Goal: Task Accomplishment & Management: Manage account settings

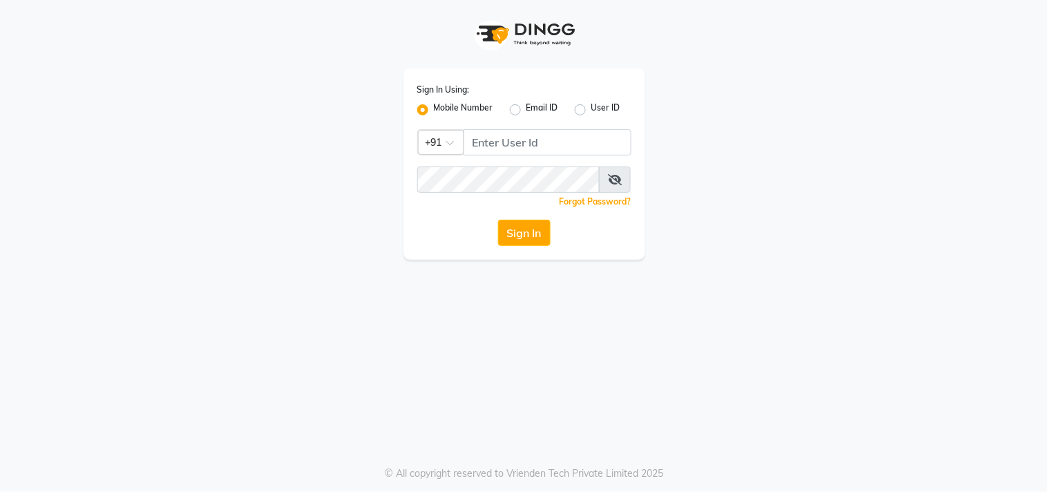
click at [500, 127] on div "Sign In Using: Mobile Number Email ID User ID Country Code × +91 Remember me Fo…" at bounding box center [524, 163] width 242 height 191
click at [481, 145] on input "Username" at bounding box center [547, 142] width 168 height 26
type input "9987672740"
click at [498, 220] on button "Sign In" at bounding box center [524, 233] width 52 height 26
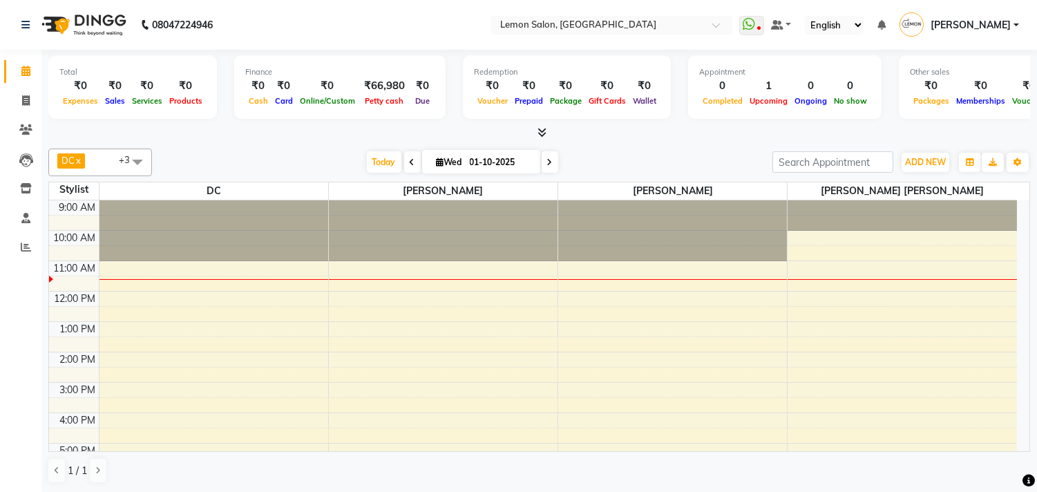
click at [139, 156] on span at bounding box center [138, 161] width 28 height 26
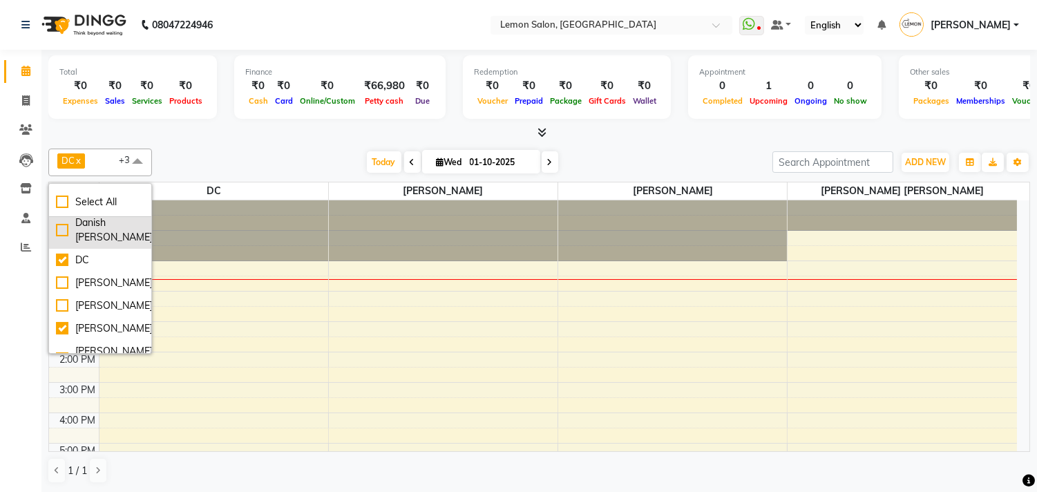
scroll to position [77, 0]
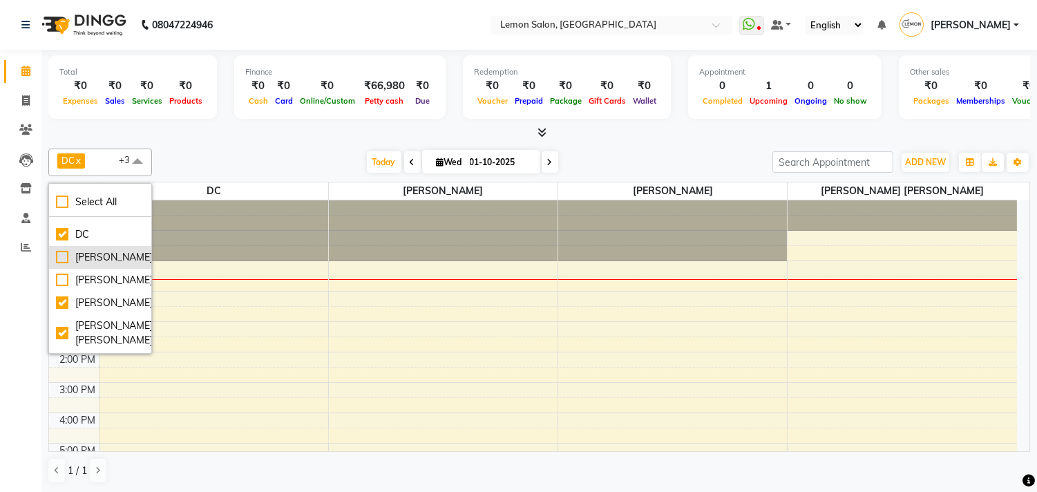
click at [59, 264] on div "[PERSON_NAME]" at bounding box center [100, 257] width 88 height 15
checkbox input "true"
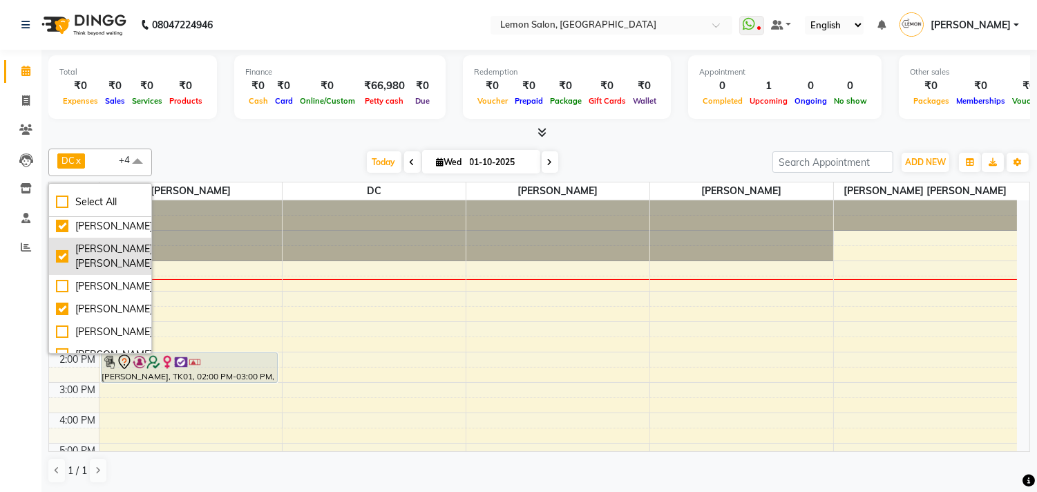
scroll to position [230, 0]
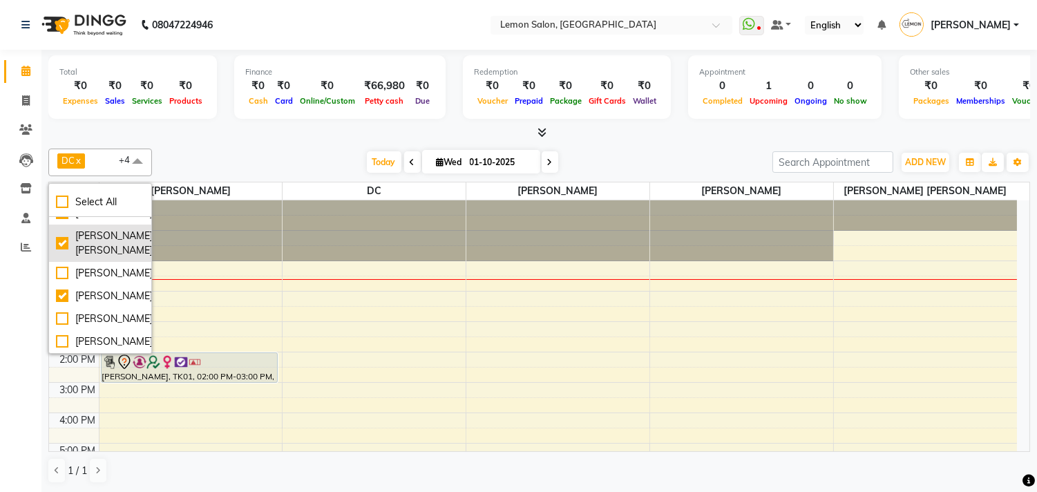
click at [59, 230] on div "[PERSON_NAME] [PERSON_NAME]" at bounding box center [100, 243] width 88 height 29
checkbox input "false"
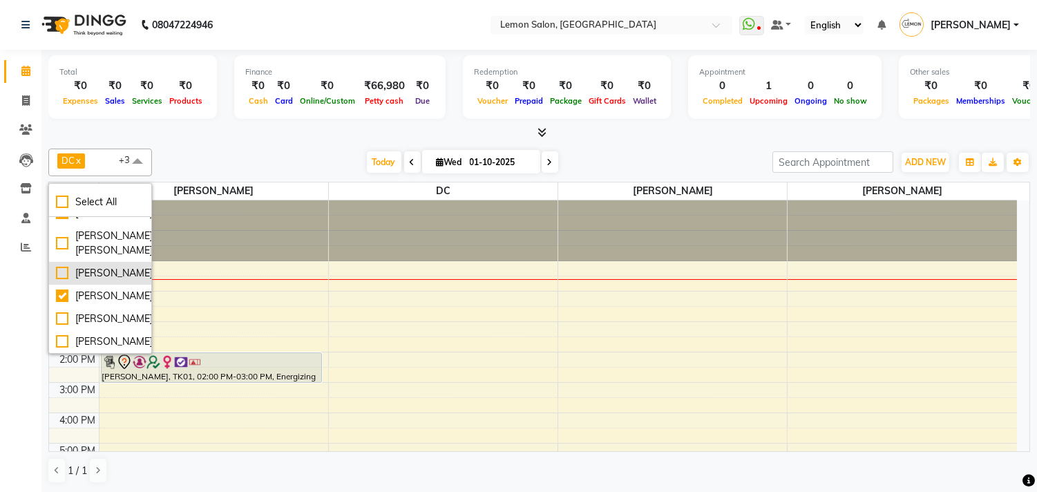
click at [60, 273] on div "[PERSON_NAME]" at bounding box center [100, 273] width 88 height 15
checkbox input "true"
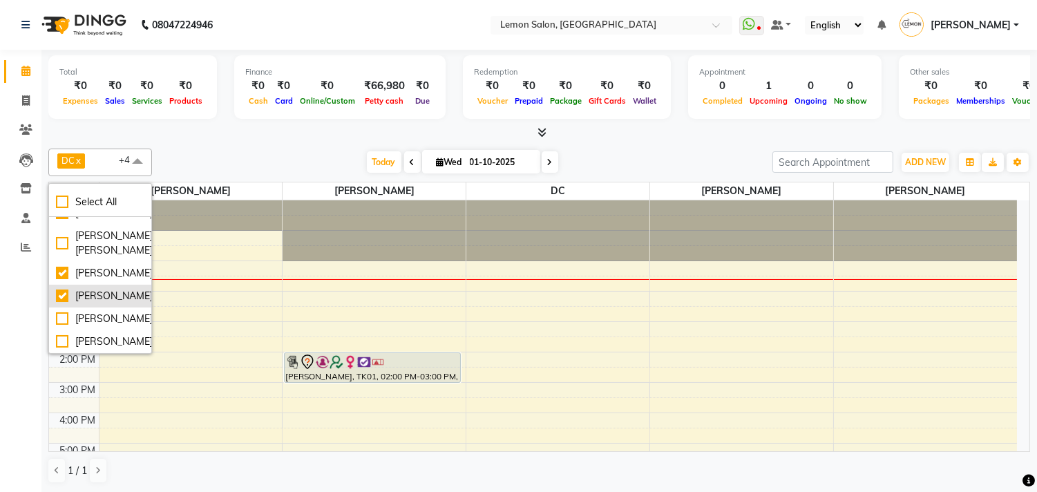
scroll to position [1, 0]
click at [59, 340] on div "[PERSON_NAME]" at bounding box center [100, 341] width 88 height 15
checkbox input "true"
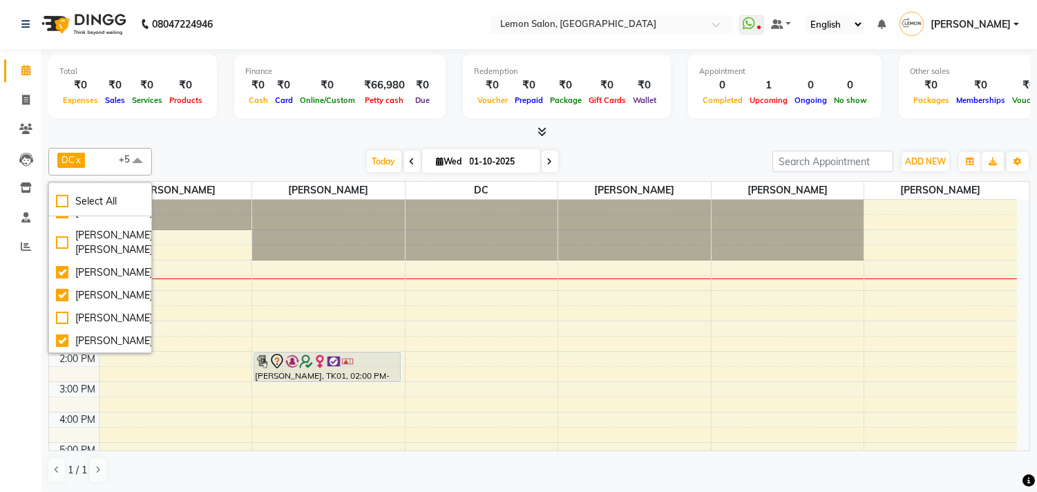
click at [19, 385] on div "Calendar Invoice Clients Leads Inventory Staff Reports Completed InProgress Upc…" at bounding box center [93, 255] width 186 height 432
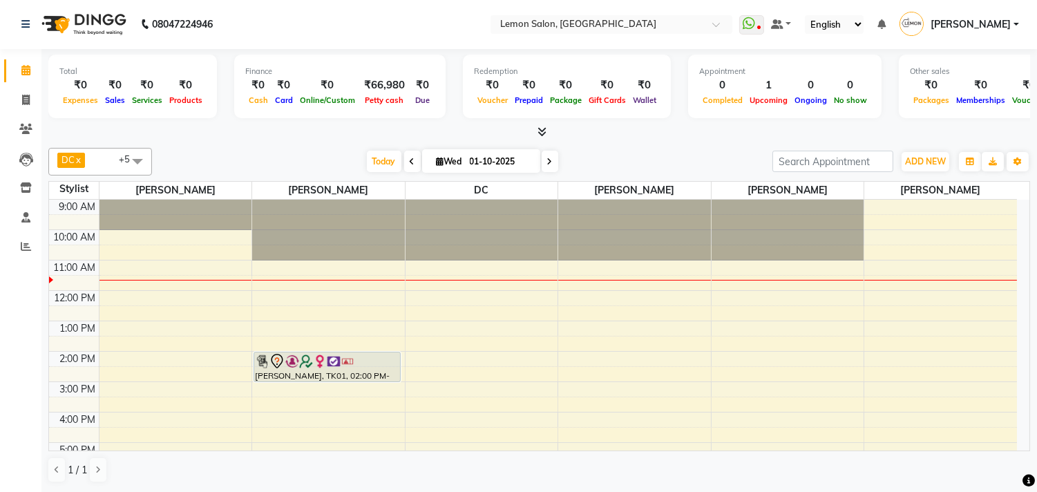
click at [409, 162] on icon at bounding box center [412, 161] width 6 height 8
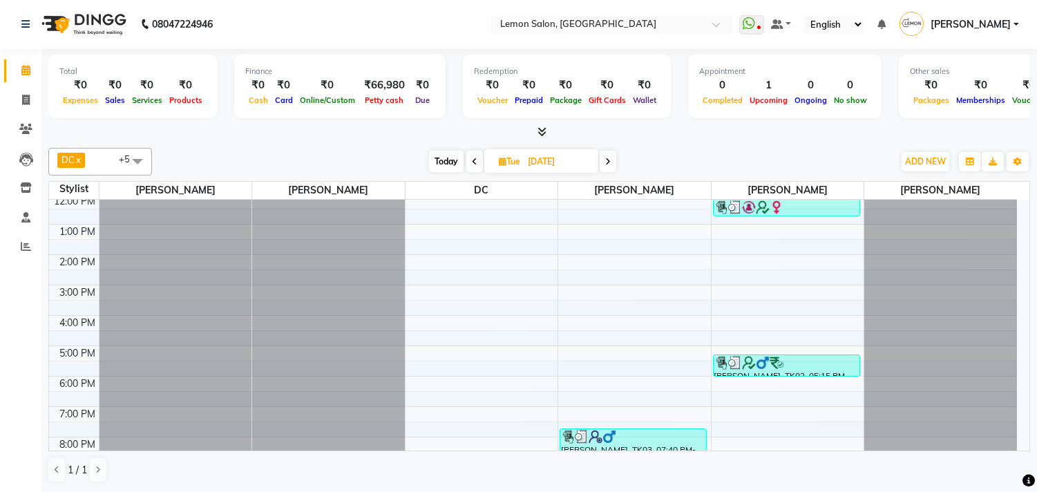
scroll to position [22, 0]
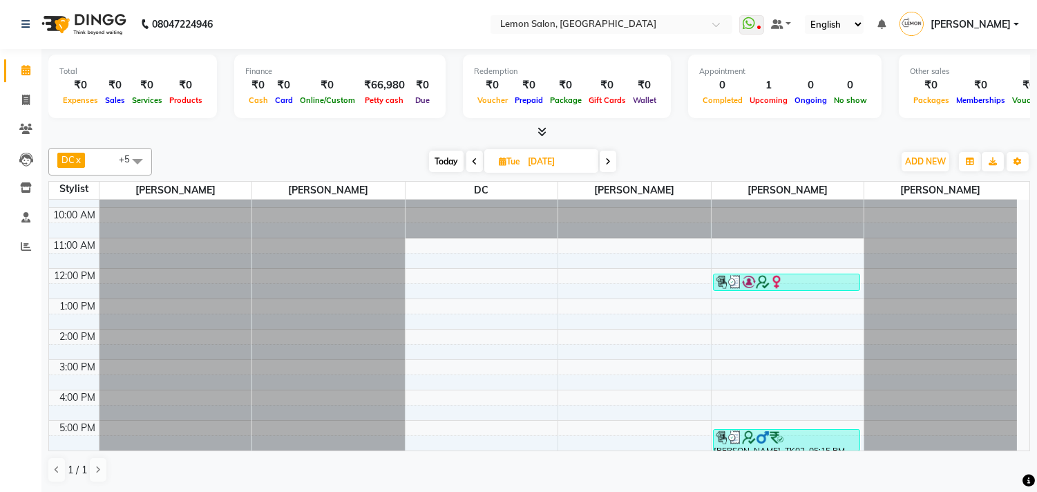
click at [439, 162] on span "Today" at bounding box center [446, 161] width 35 height 21
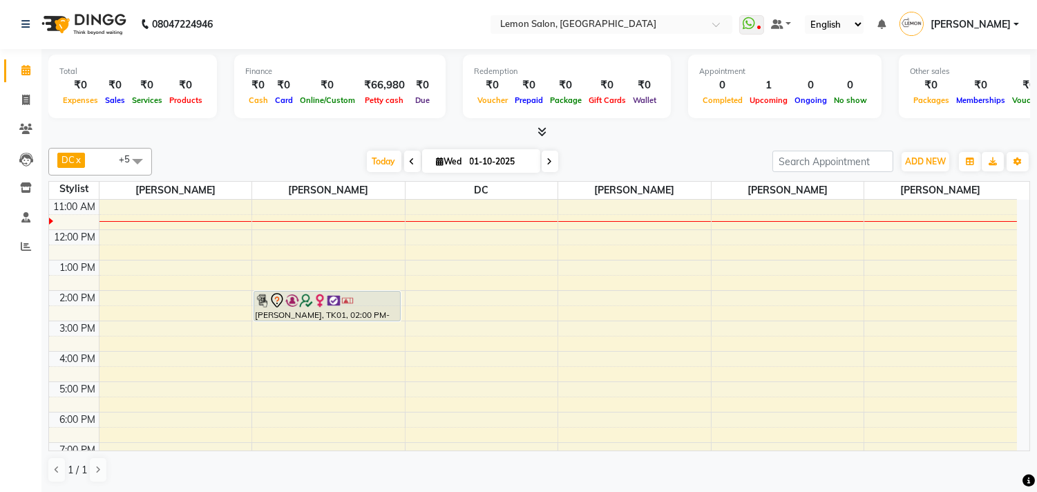
click at [541, 162] on span at bounding box center [549, 161] width 17 height 21
type input "02-10-2025"
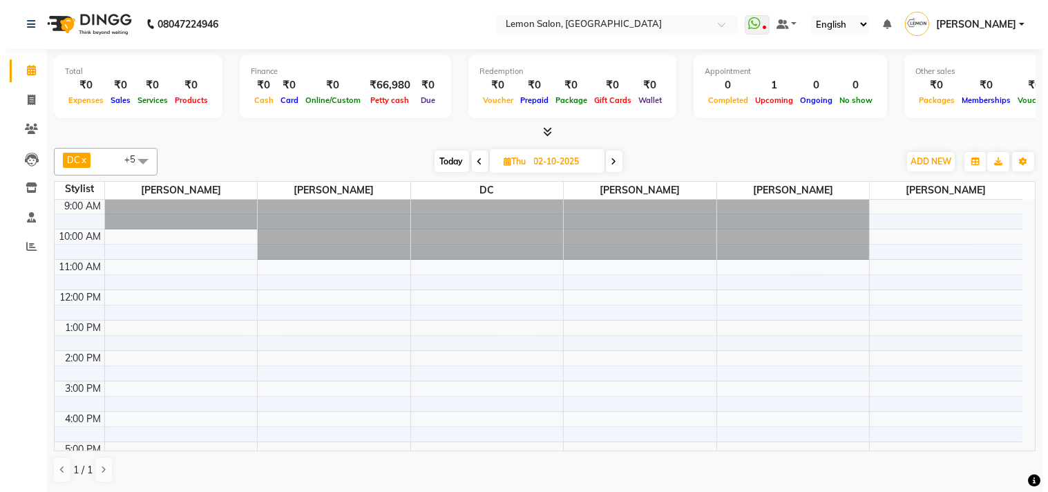
scroll to position [0, 0]
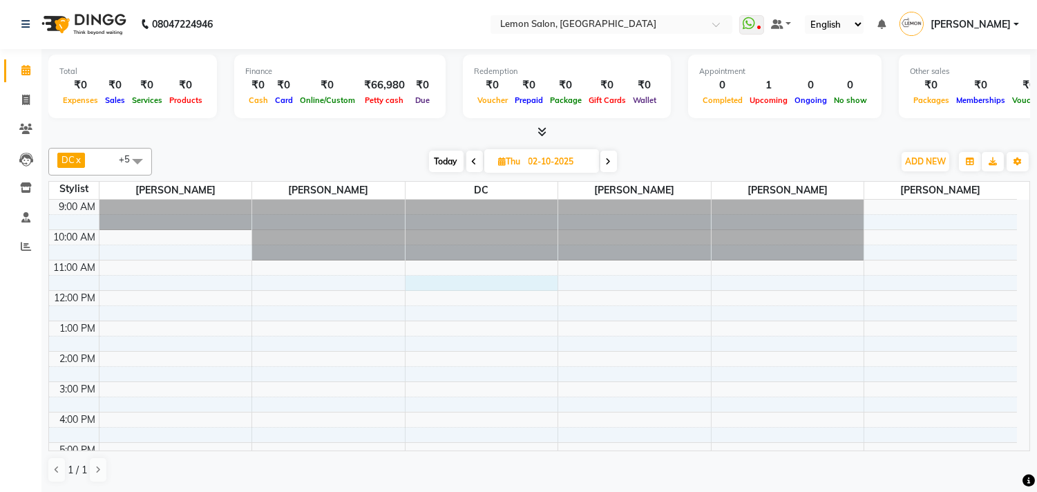
click at [419, 278] on div "9:00 AM 10:00 AM 11:00 AM 12:00 PM 1:00 PM 2:00 PM 3:00 PM 4:00 PM 5:00 PM 6:00…" at bounding box center [532, 412] width 967 height 425
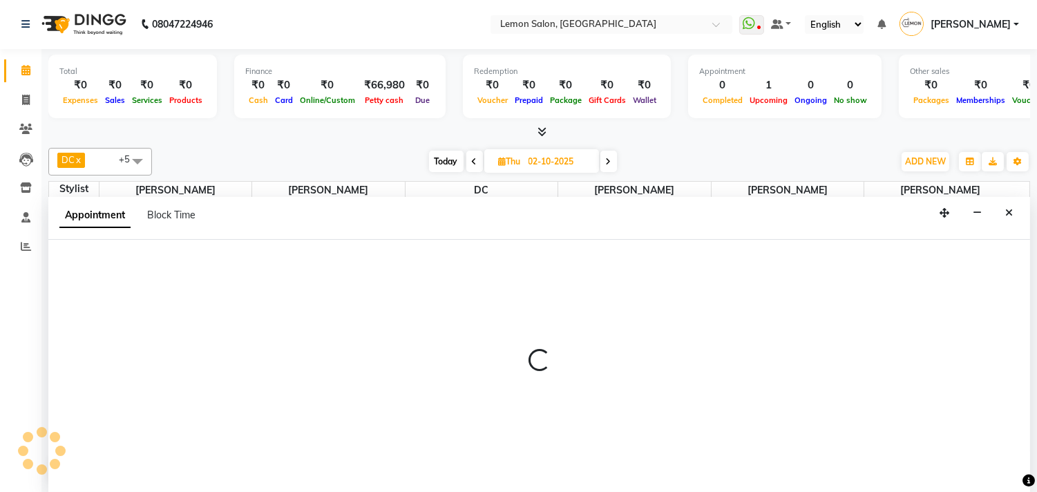
select select "7880"
select select "tentative"
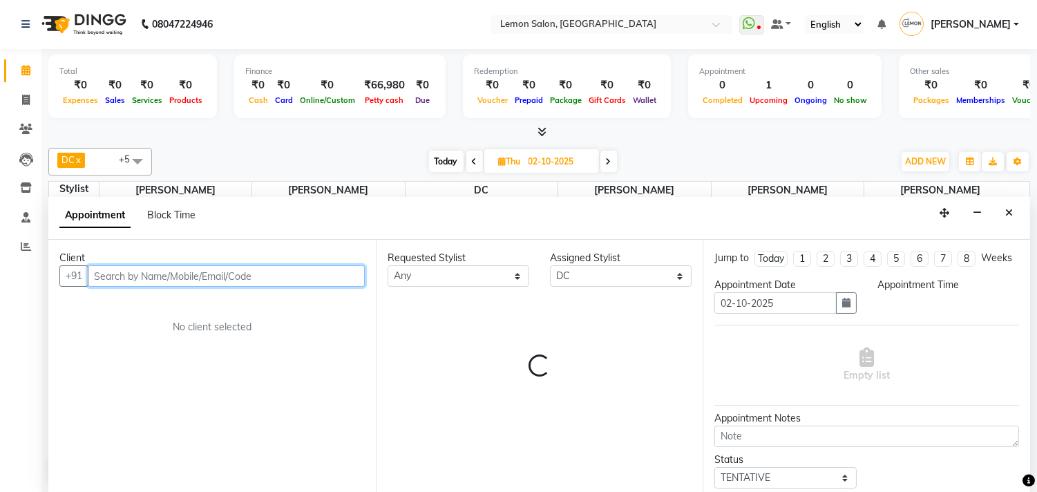
select select "690"
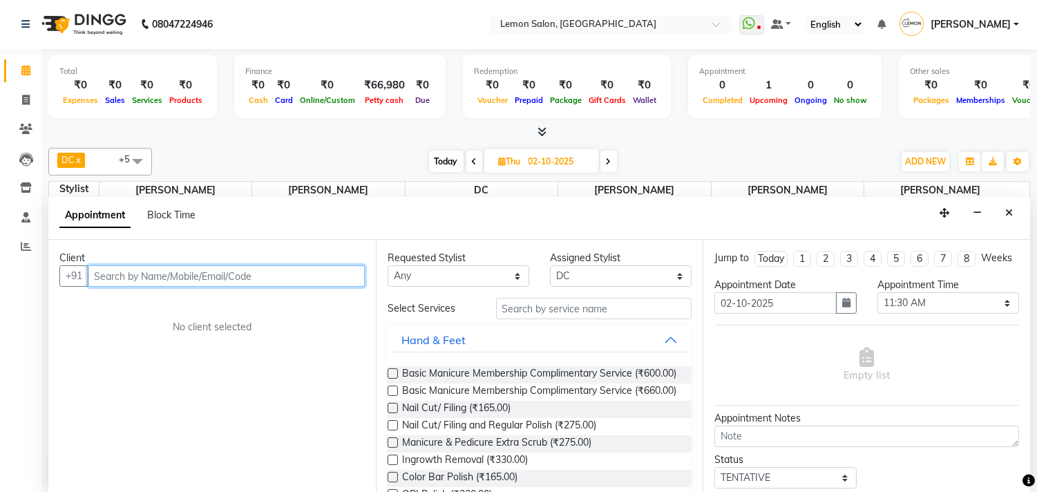
click at [135, 272] on input "text" at bounding box center [226, 275] width 277 height 21
type input "8879287585"
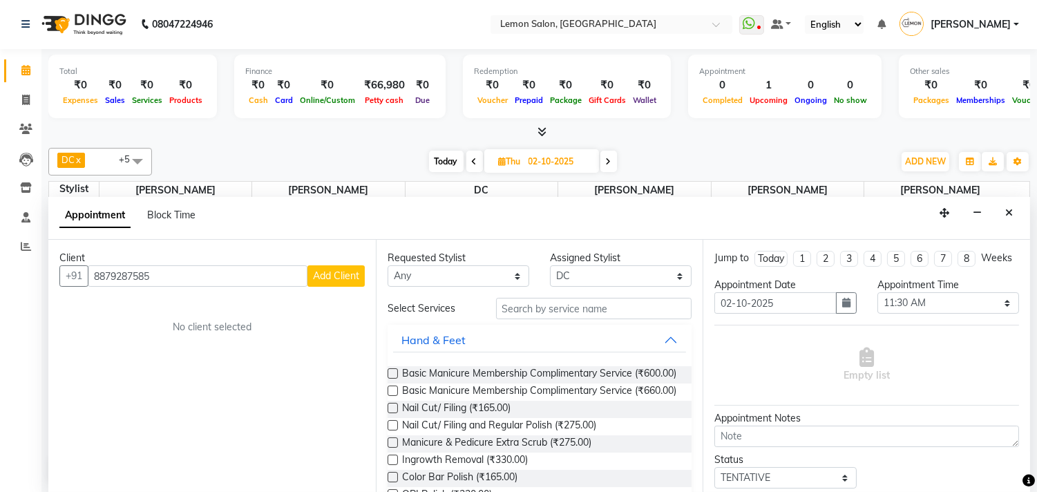
click at [346, 274] on span "Add Client" at bounding box center [336, 275] width 46 height 12
select select "22"
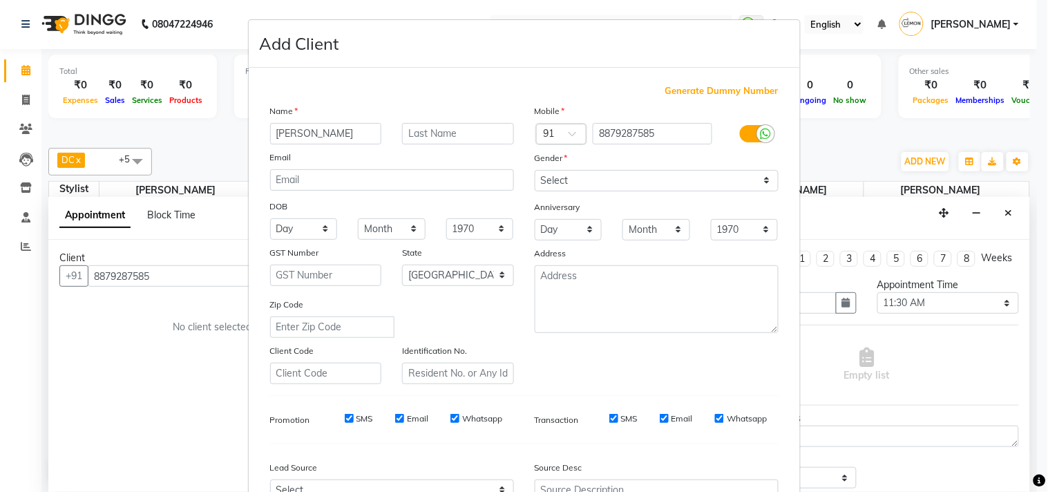
click at [273, 141] on input "[PERSON_NAME]" at bounding box center [326, 133] width 112 height 21
type input "[PERSON_NAME]"
drag, startPoint x: 523, startPoint y: 180, endPoint x: 546, endPoint y: 180, distance: 22.8
click at [532, 180] on div "Select [DEMOGRAPHIC_DATA] [DEMOGRAPHIC_DATA] Other Prefer Not To Say" at bounding box center [656, 180] width 264 height 21
click at [566, 180] on select "Select [DEMOGRAPHIC_DATA] [DEMOGRAPHIC_DATA] Other Prefer Not To Say" at bounding box center [656, 180] width 244 height 21
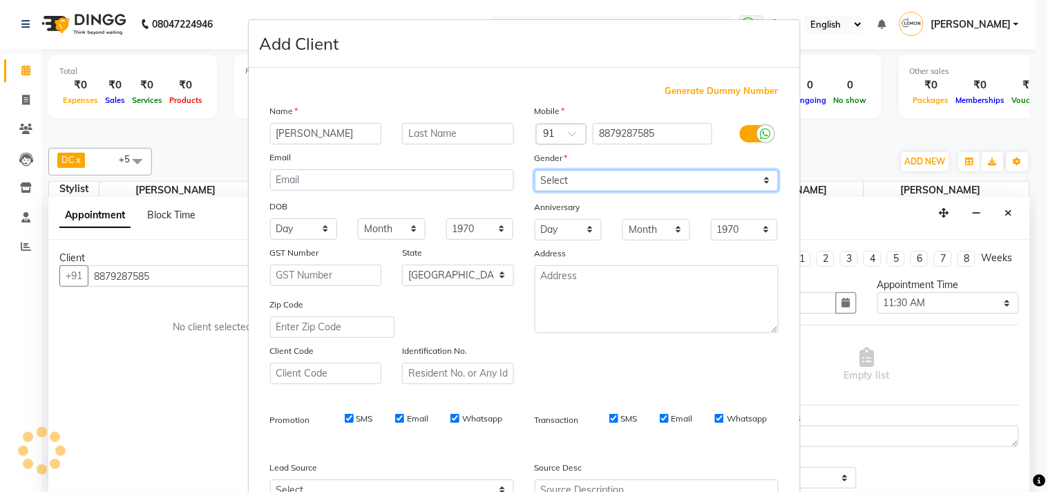
select select "[DEMOGRAPHIC_DATA]"
click at [534, 170] on select "Select [DEMOGRAPHIC_DATA] [DEMOGRAPHIC_DATA] Other Prefer Not To Say" at bounding box center [656, 180] width 244 height 21
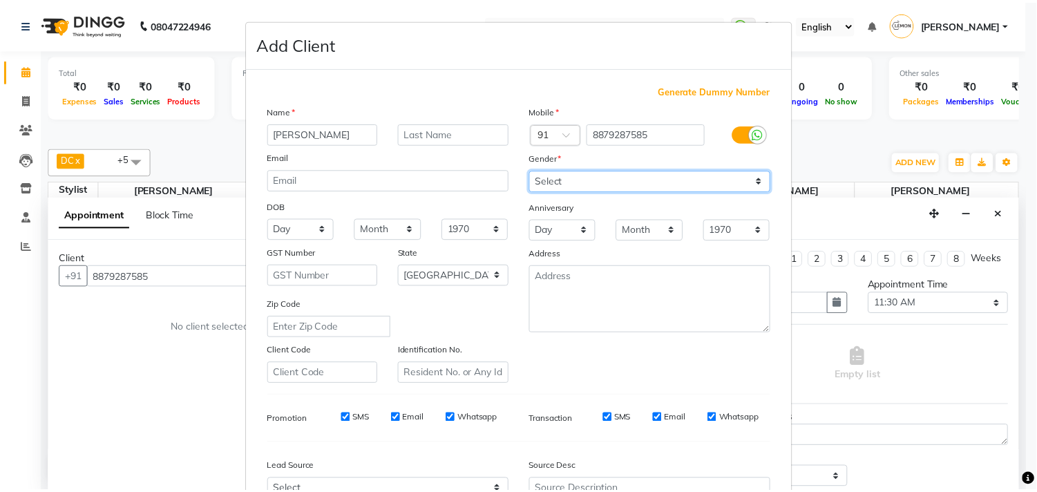
scroll to position [146, 0]
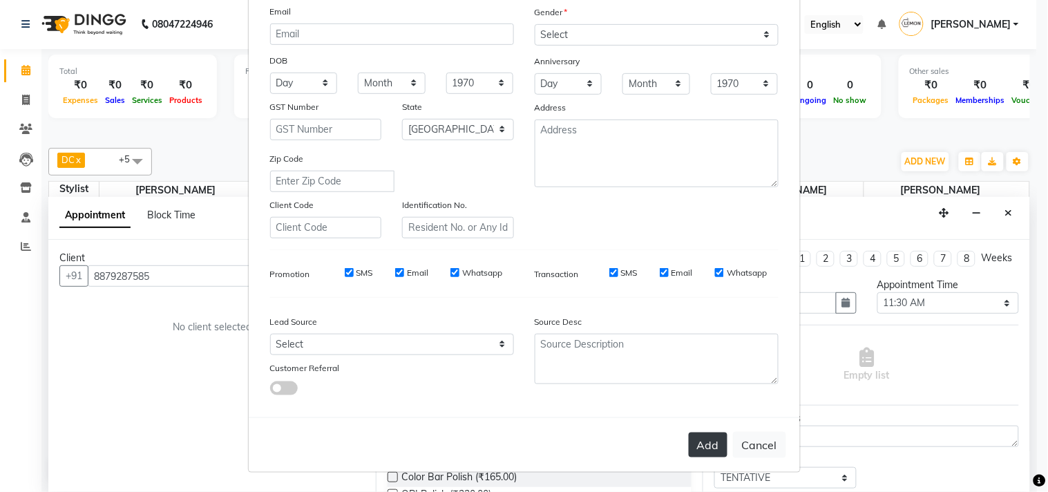
click at [706, 450] on button "Add" at bounding box center [707, 444] width 39 height 25
select select
select select "null"
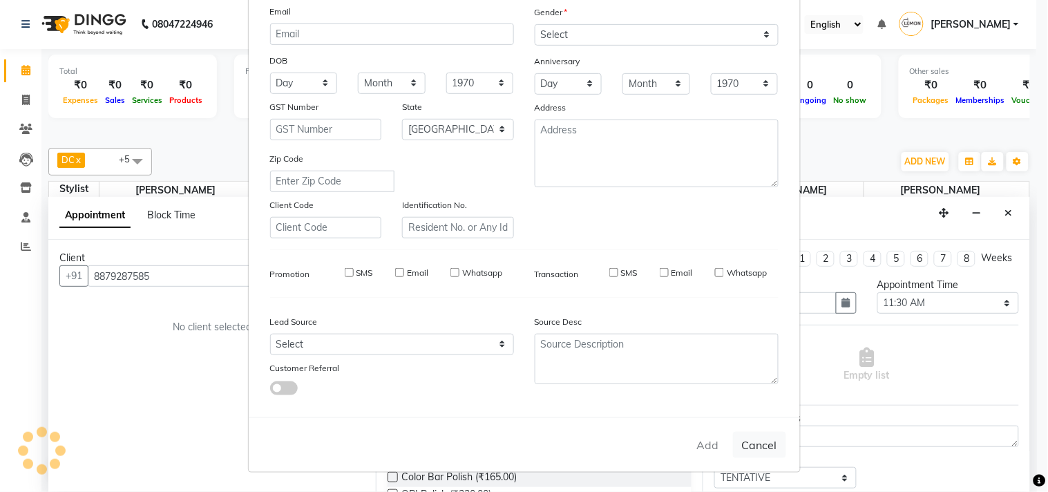
select select
checkbox input "false"
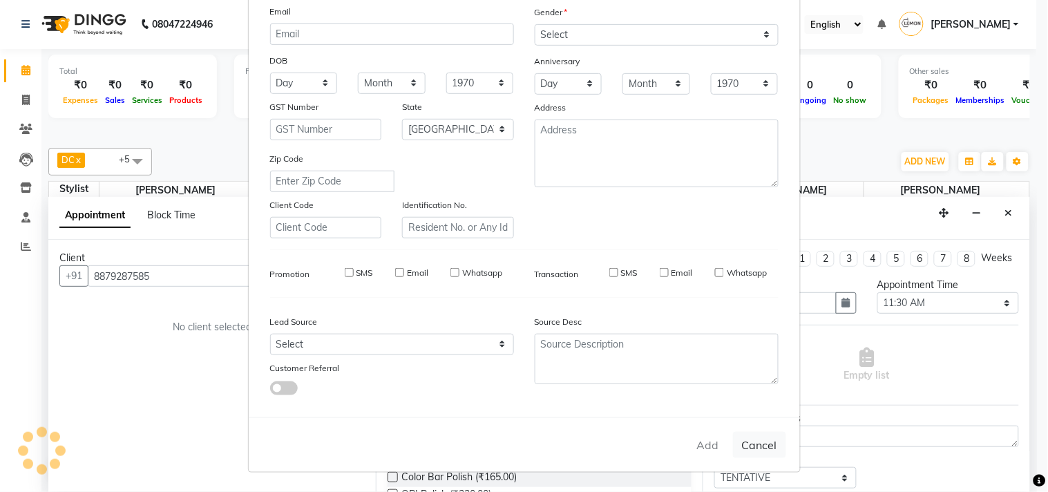
checkbox input "false"
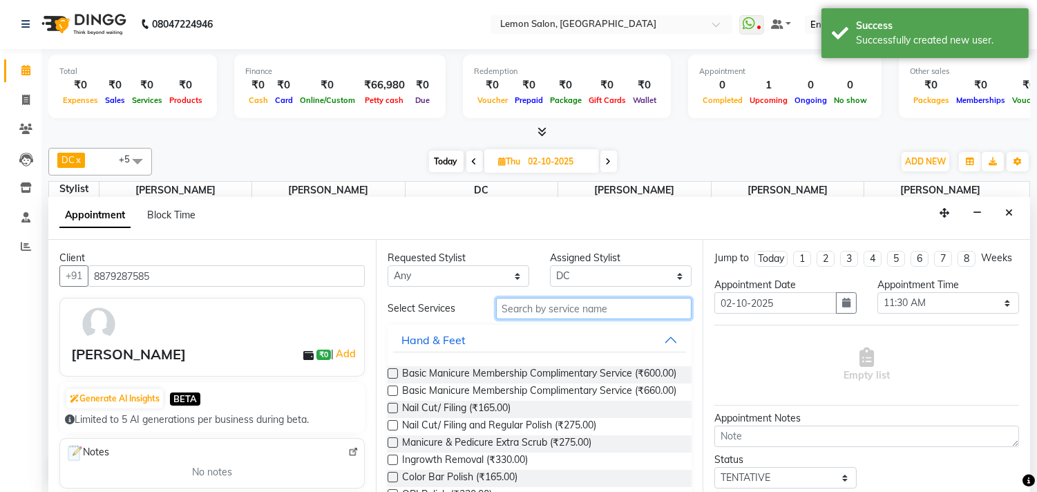
click at [556, 307] on input "text" at bounding box center [594, 308] width 196 height 21
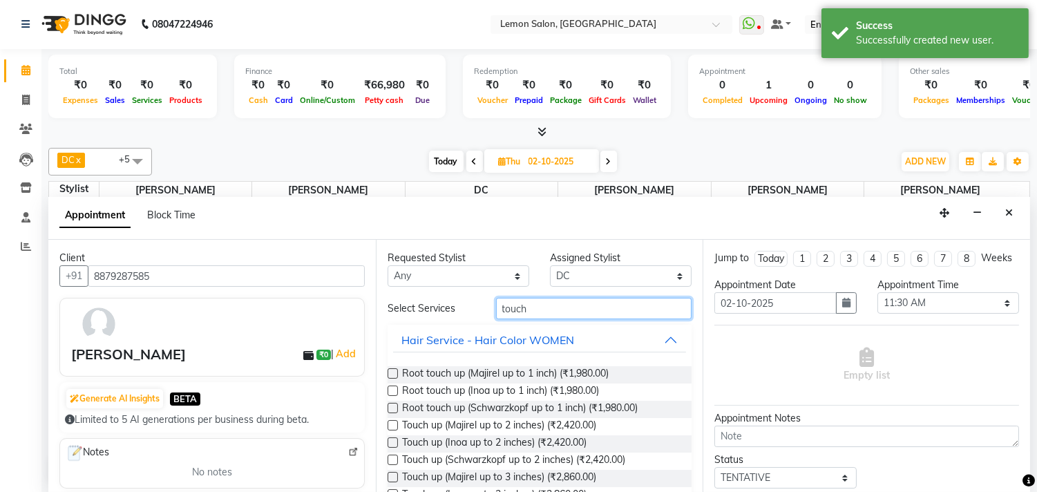
type input "touch"
click at [392, 369] on label at bounding box center [392, 373] width 10 height 10
click at [392, 370] on input "checkbox" at bounding box center [391, 374] width 9 height 9
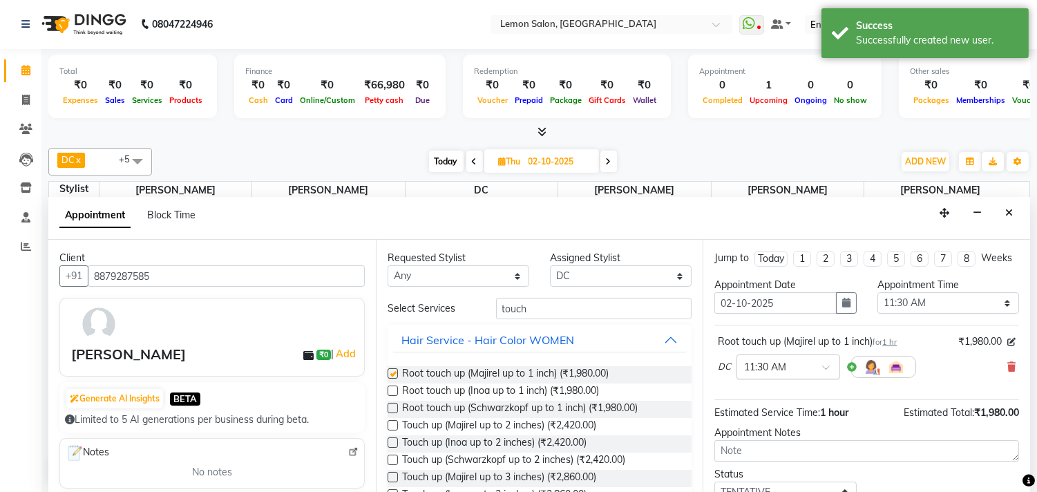
checkbox input "false"
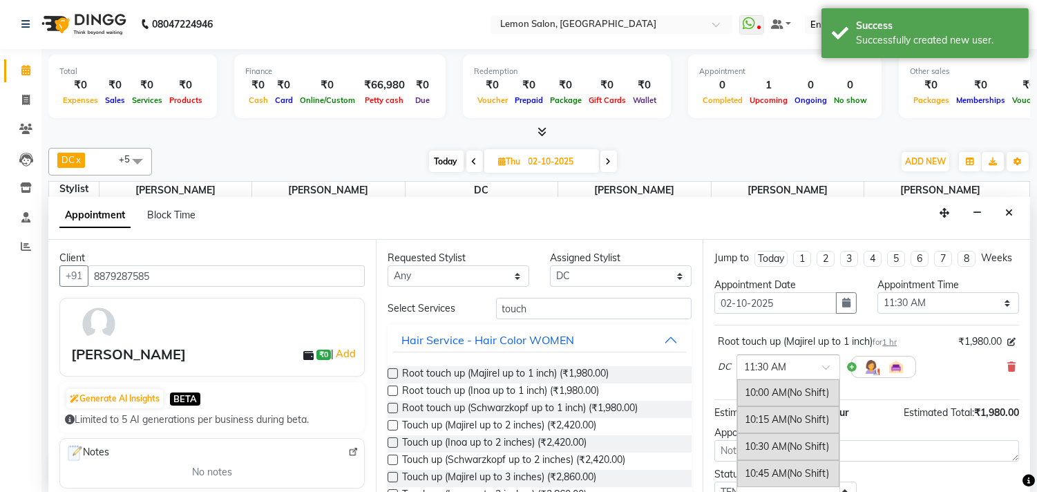
click at [784, 373] on input "text" at bounding box center [774, 365] width 61 height 15
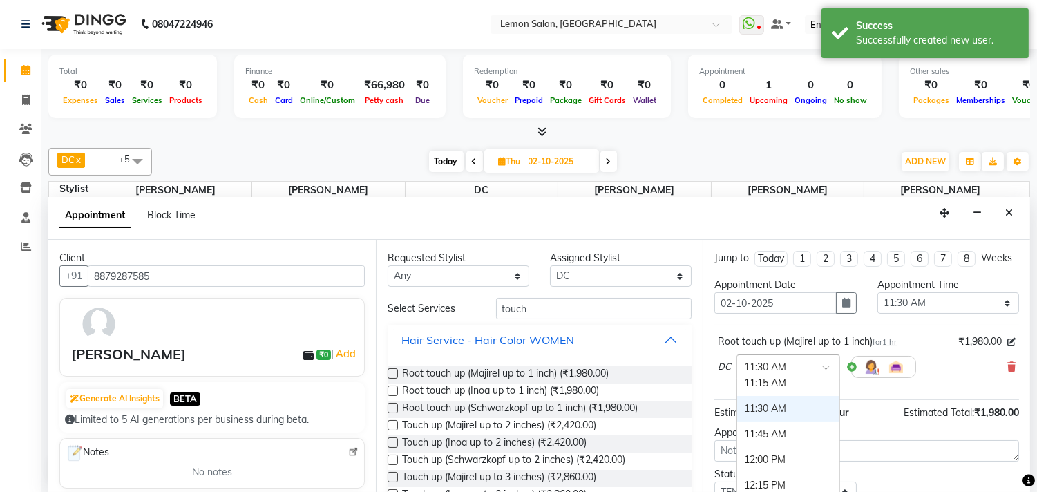
scroll to position [128, 0]
click at [782, 409] on div "11:15 AM" at bounding box center [788, 397] width 102 height 26
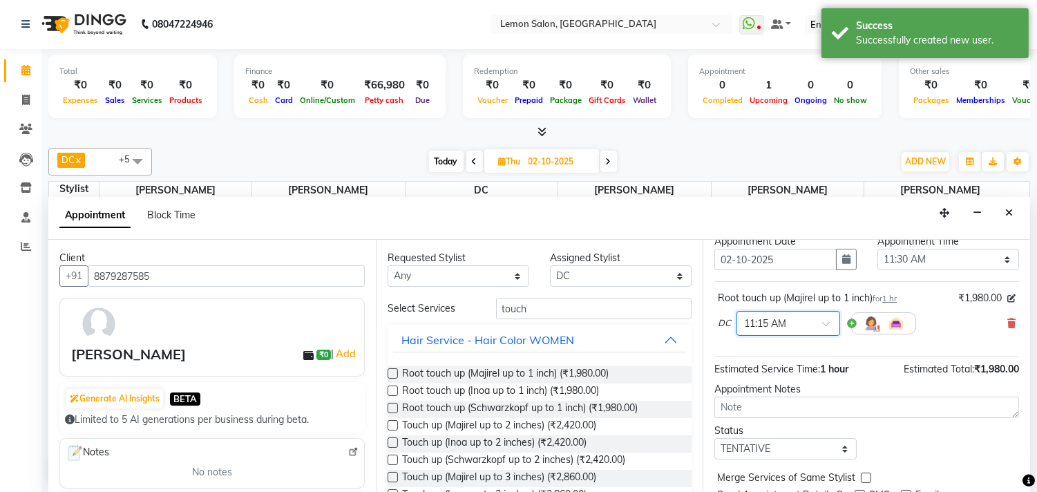
scroll to position [111, 0]
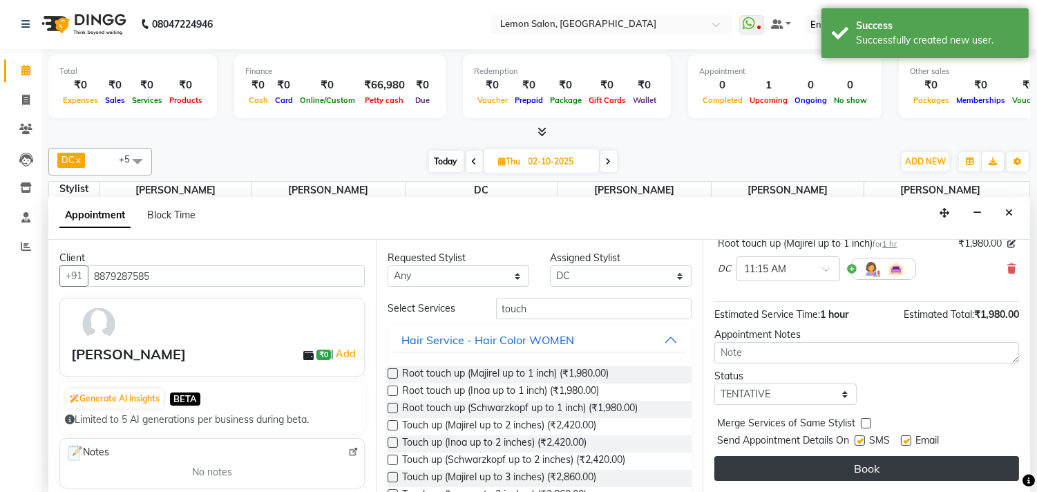
click at [772, 459] on button "Book" at bounding box center [866, 468] width 305 height 25
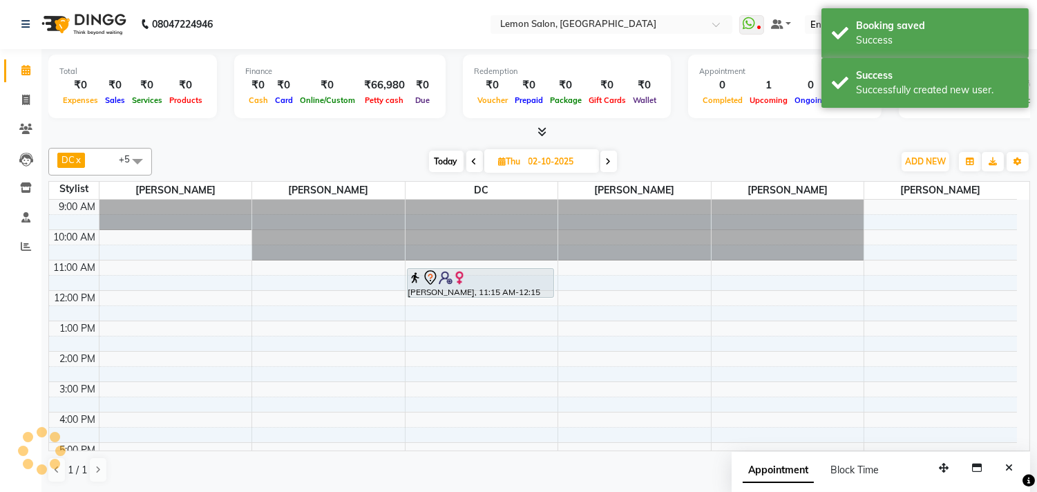
scroll to position [0, 0]
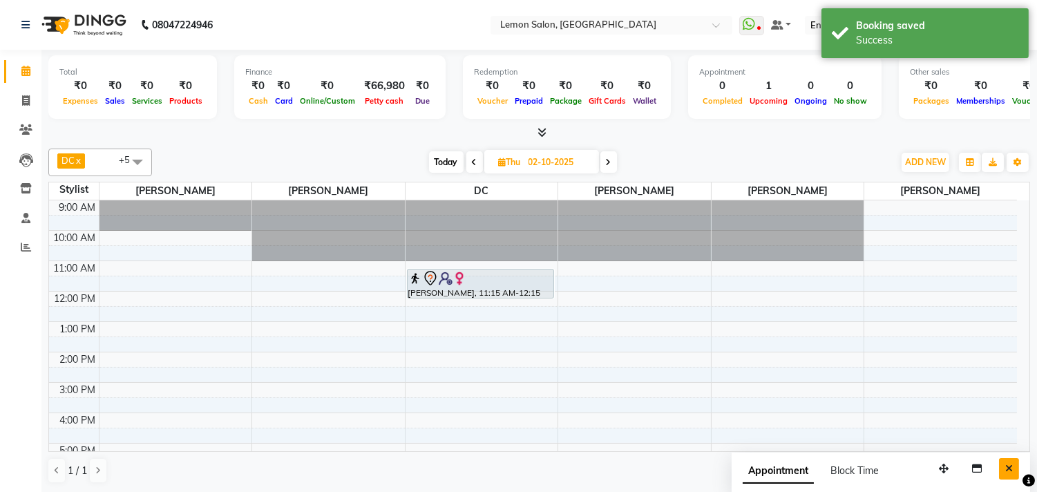
click at [1015, 468] on button "Close" at bounding box center [1009, 468] width 20 height 21
click at [432, 153] on span "Today" at bounding box center [446, 161] width 35 height 21
type input "01-10-2025"
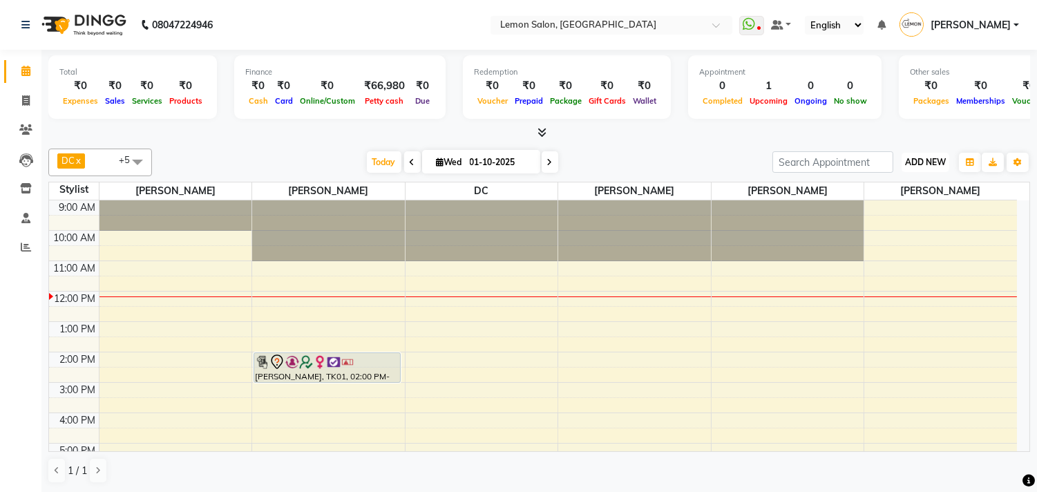
click at [910, 162] on span "ADD NEW" at bounding box center [925, 162] width 41 height 10
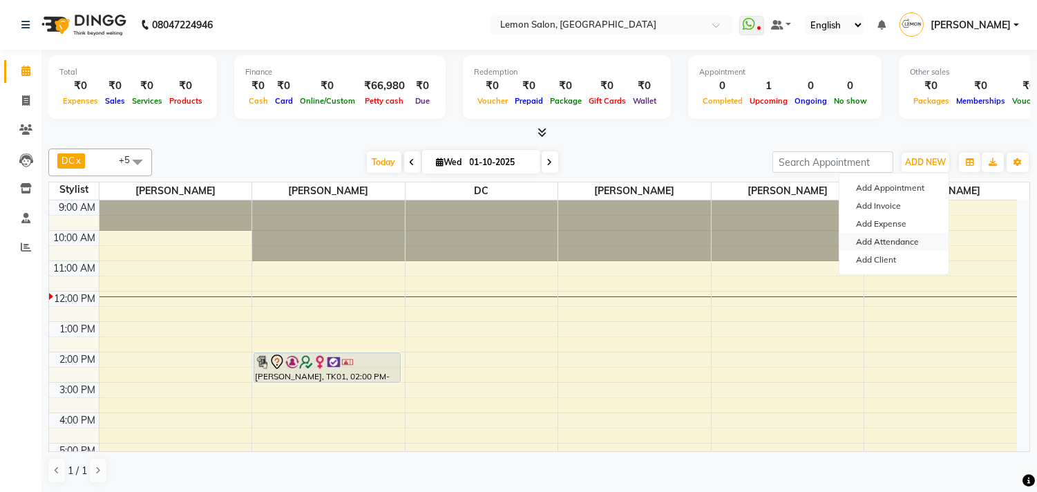
click at [898, 240] on link "Add Attendance" at bounding box center [893, 242] width 109 height 18
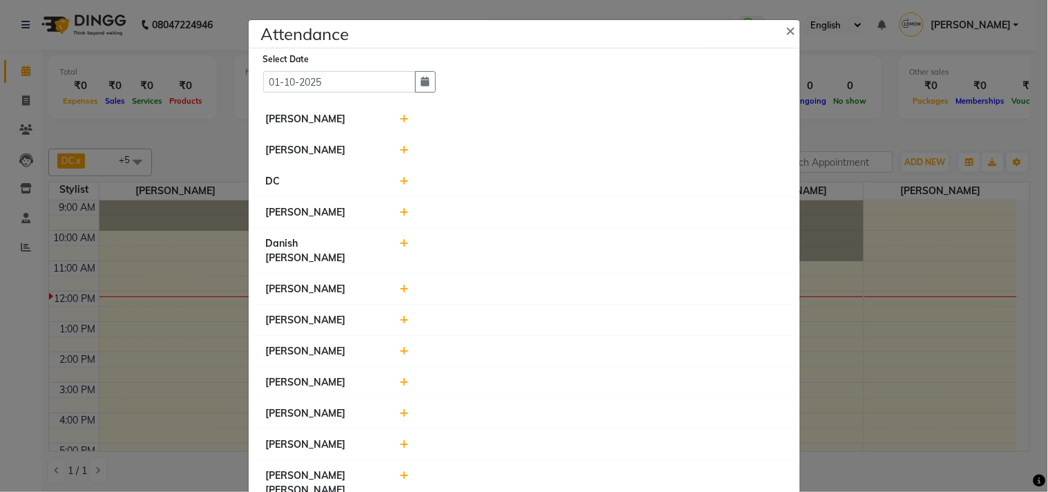
click at [400, 214] on icon at bounding box center [404, 212] width 9 height 10
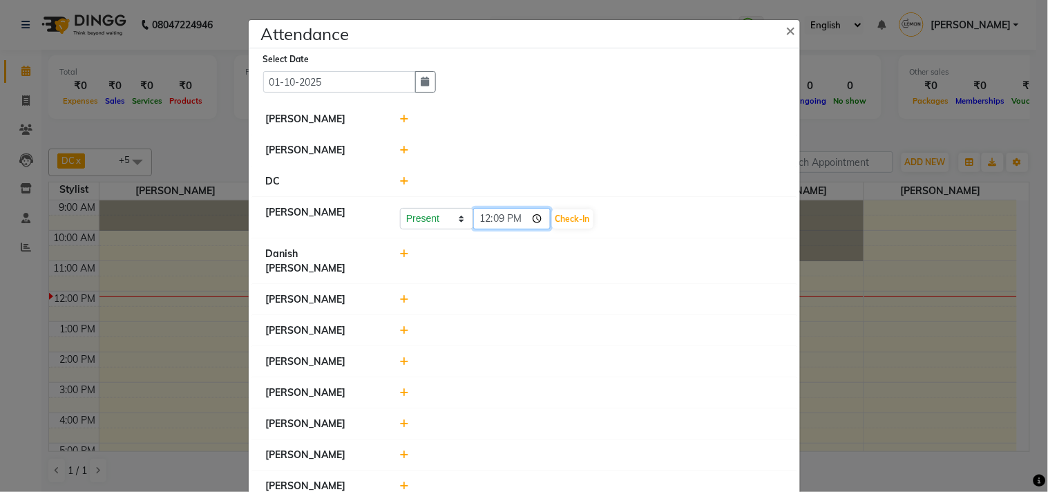
click at [532, 225] on input "12:09" at bounding box center [511, 218] width 77 height 21
type input "11:11"
drag, startPoint x: 612, startPoint y: 256, endPoint x: 586, endPoint y: 242, distance: 29.7
click at [613, 254] on div at bounding box center [590, 261] width 403 height 29
click at [580, 221] on button "Check-In" at bounding box center [572, 218] width 41 height 19
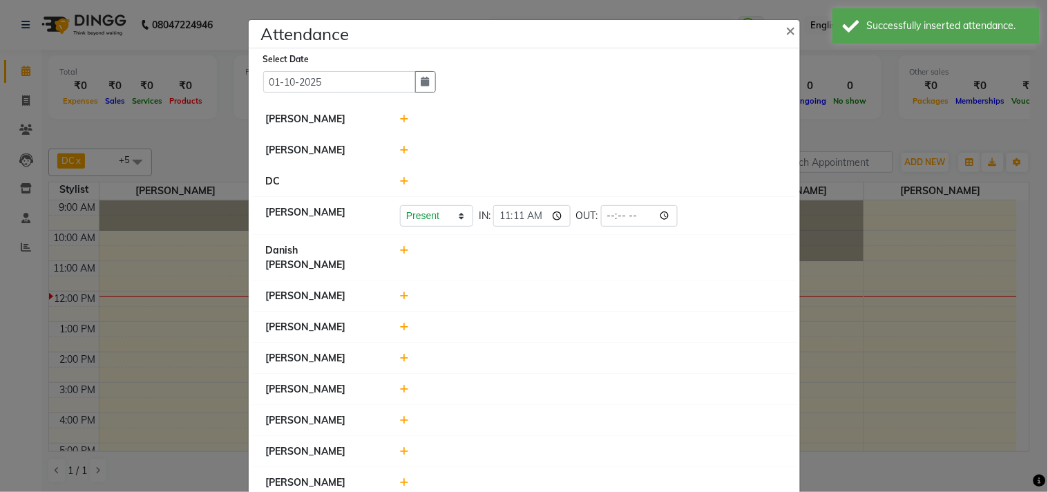
click at [401, 253] on icon at bounding box center [404, 250] width 9 height 10
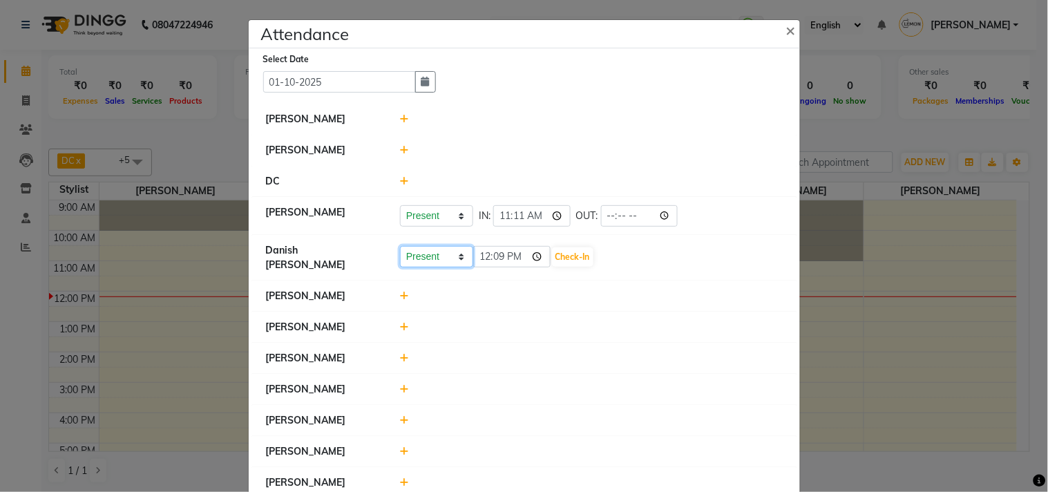
click at [423, 266] on select "Present Absent Late Half Day Weekly Off" at bounding box center [436, 256] width 73 height 21
select select "W"
click at [400, 246] on select "Present Absent Late Half Day Weekly Off" at bounding box center [436, 256] width 73 height 21
click at [479, 256] on button "Save" at bounding box center [487, 256] width 27 height 19
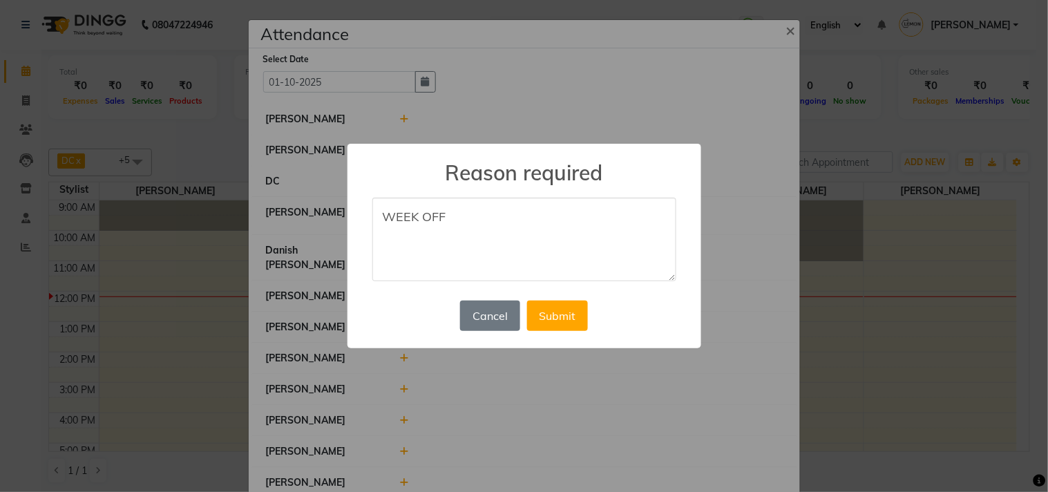
drag, startPoint x: 383, startPoint y: 224, endPoint x: 447, endPoint y: 224, distance: 64.9
click at [447, 224] on textarea "WEEK OFF" at bounding box center [524, 239] width 304 height 84
type textarea "WEEK OFF"
click at [575, 319] on button "Submit" at bounding box center [557, 315] width 61 height 30
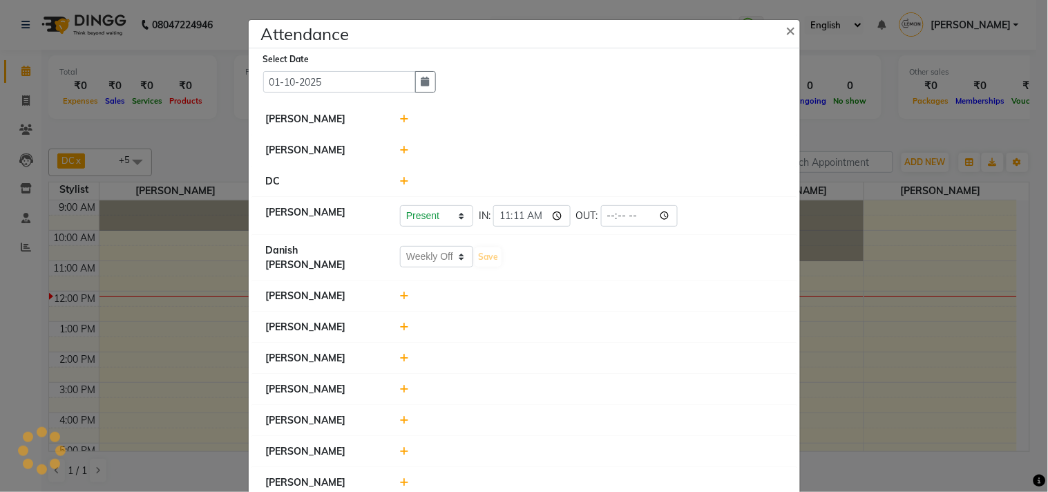
select select "W"
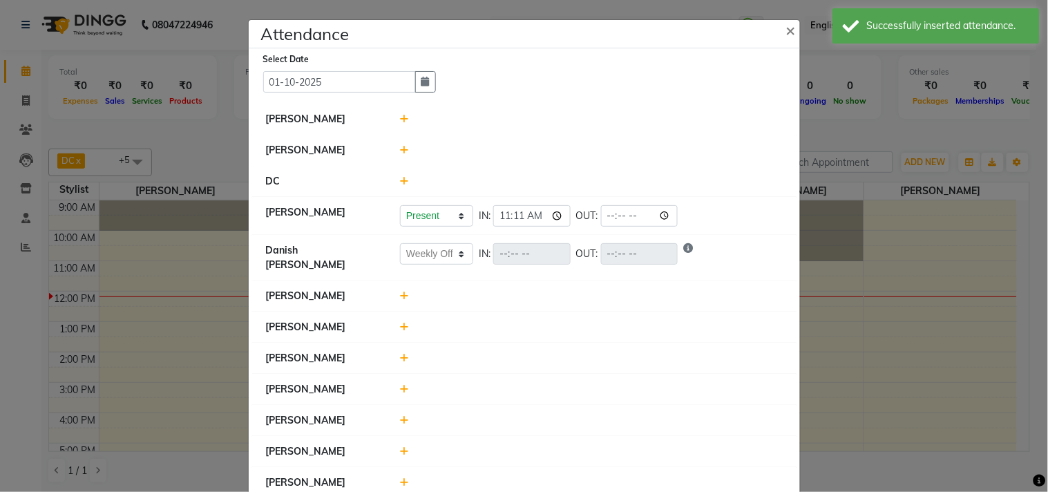
scroll to position [37, 0]
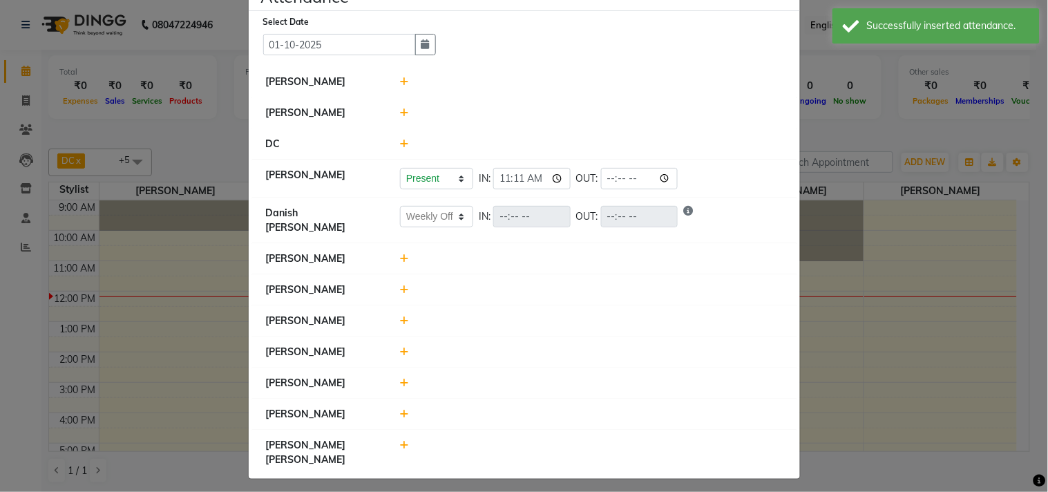
click at [400, 450] on icon at bounding box center [404, 445] width 9 height 10
click at [417, 462] on select "Present Absent Late Half Day Weekly Off" at bounding box center [436, 451] width 73 height 21
select select "W"
click at [400, 448] on select "Present Absent Late Half Day Weekly Off" at bounding box center [436, 451] width 73 height 21
click at [477, 461] on button "Save" at bounding box center [487, 451] width 27 height 19
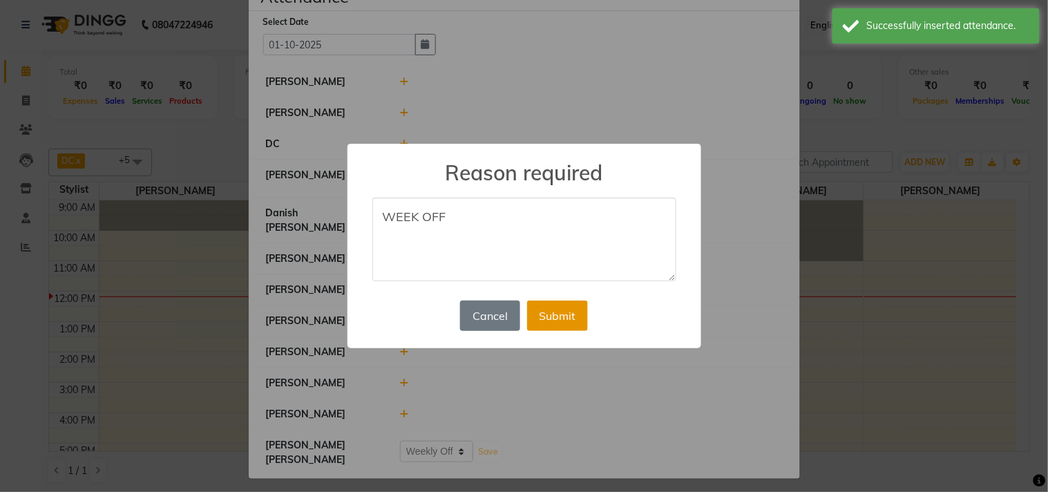
type textarea "WEEK OFF"
click at [561, 309] on button "Submit" at bounding box center [557, 315] width 61 height 30
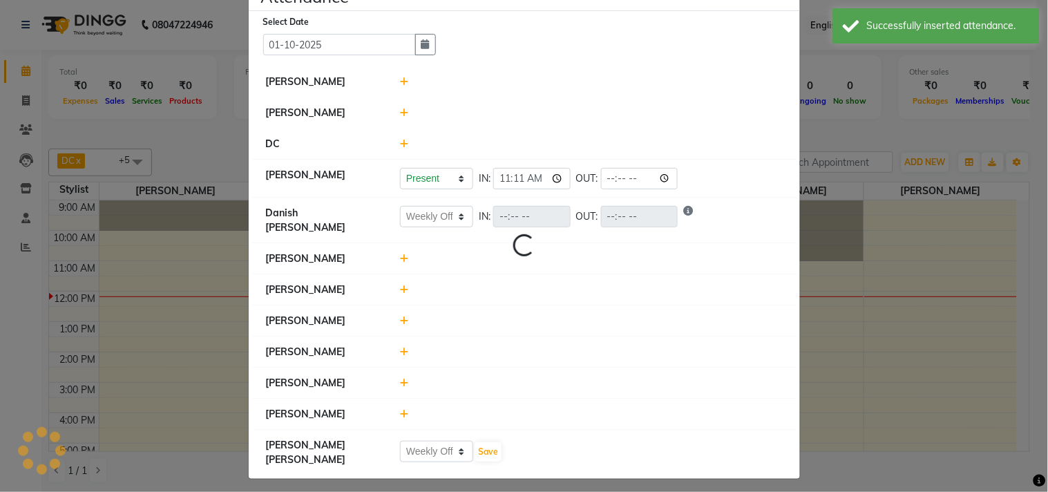
select select "W"
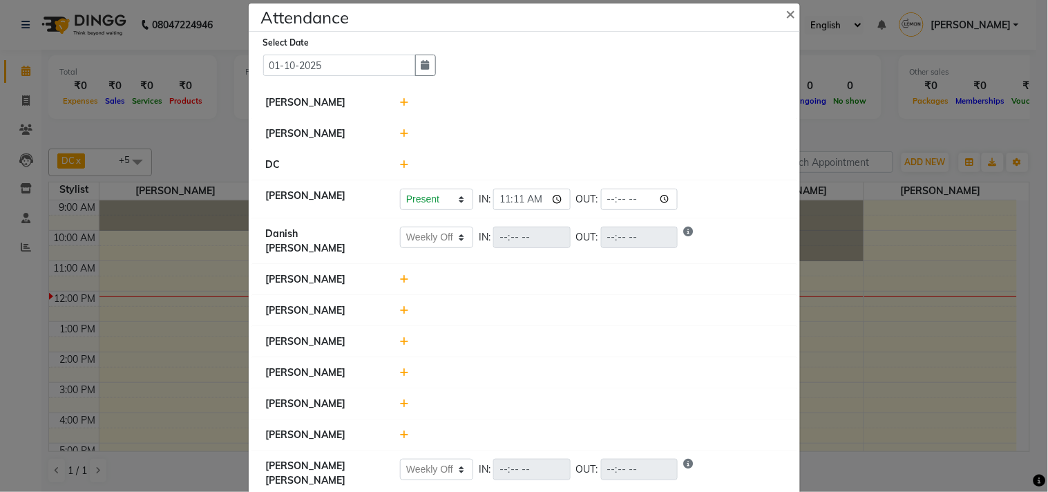
scroll to position [0, 0]
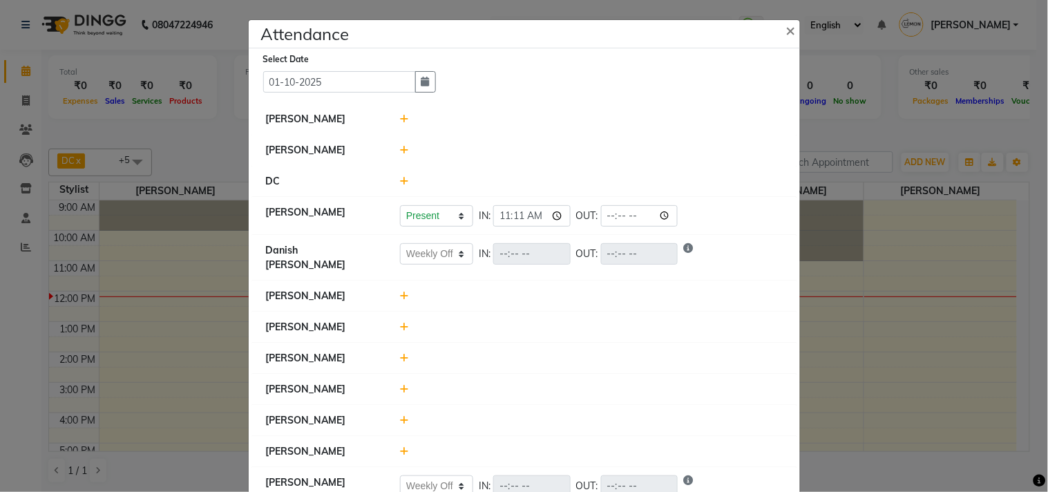
click at [400, 113] on span at bounding box center [404, 119] width 9 height 12
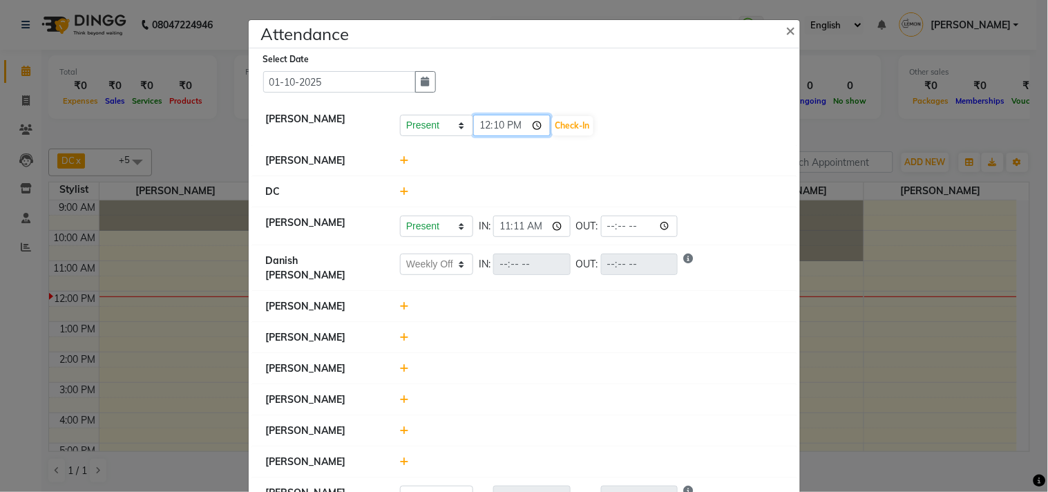
click at [530, 122] on input "12:10" at bounding box center [511, 125] width 77 height 21
type input "10:28"
click at [642, 151] on li "[PERSON_NAME]" at bounding box center [524, 161] width 544 height 32
click at [566, 126] on button "Check-In" at bounding box center [572, 125] width 41 height 19
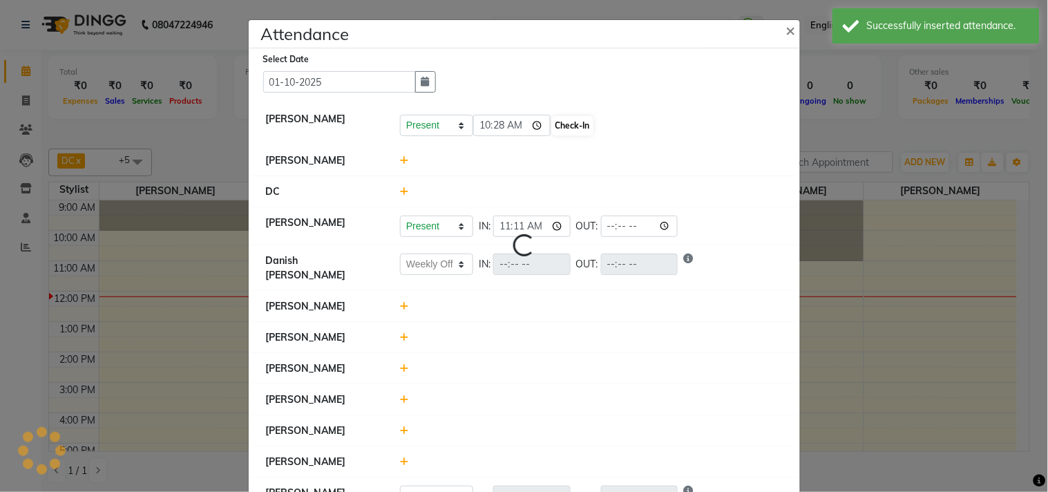
select select "W"
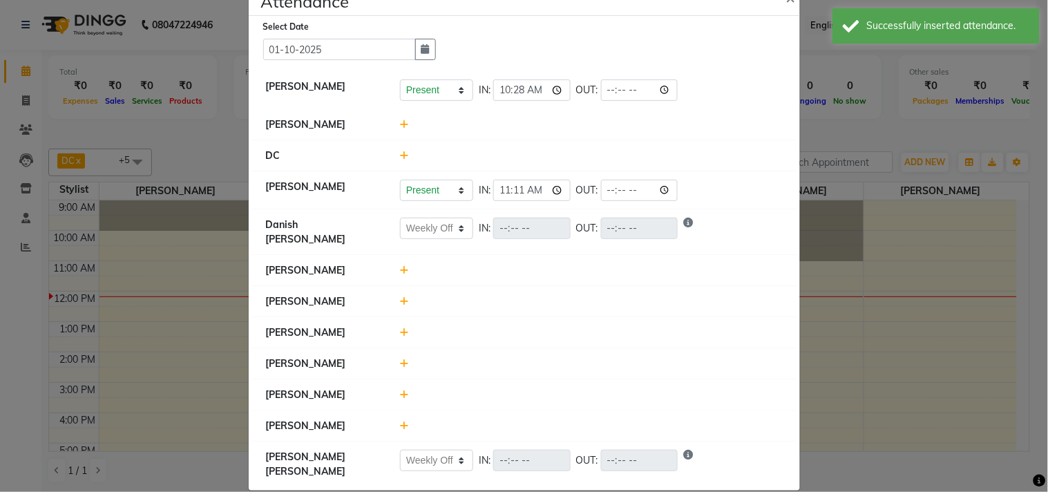
scroll to position [51, 0]
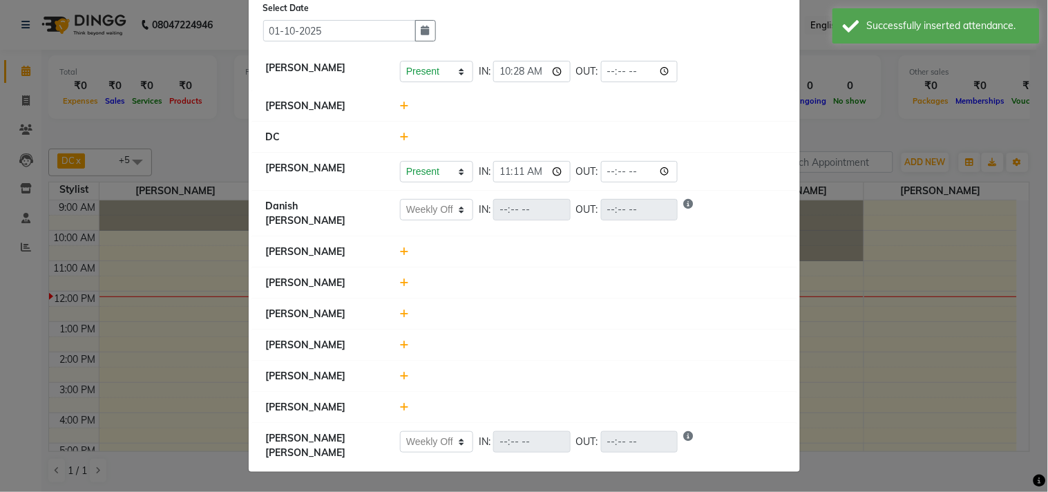
click at [400, 278] on icon at bounding box center [404, 283] width 9 height 10
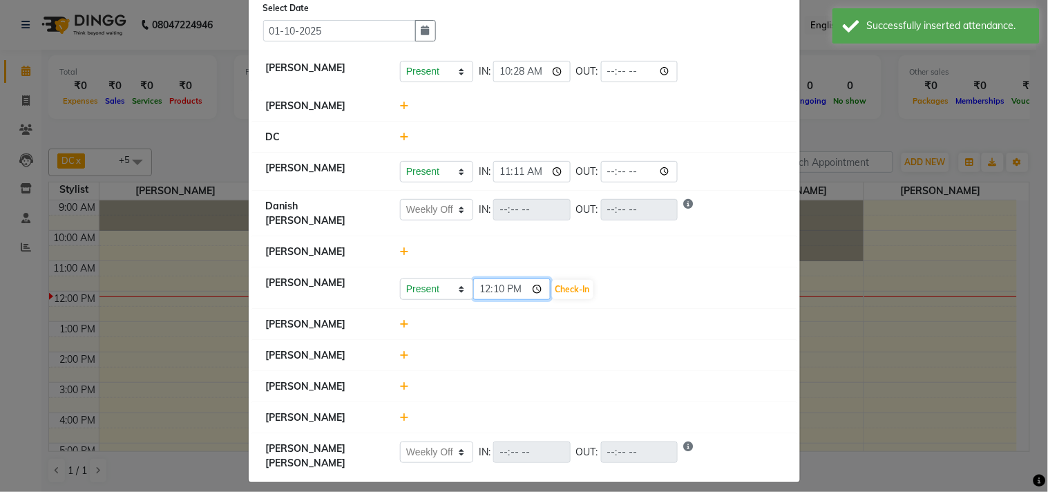
click at [528, 285] on input "12:10" at bounding box center [511, 288] width 77 height 21
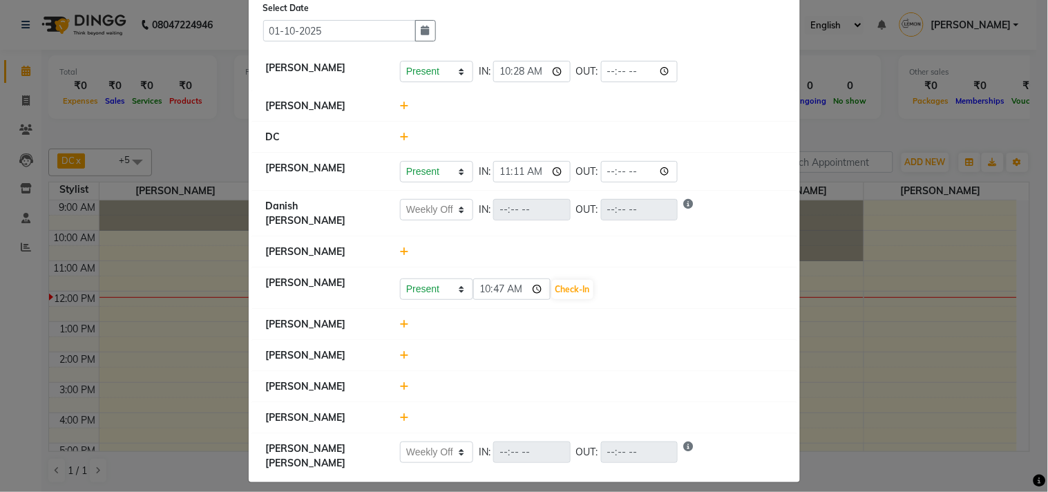
type input "10:47"
click at [602, 309] on li "[PERSON_NAME]" at bounding box center [524, 325] width 544 height 32
click at [577, 280] on button "Check-In" at bounding box center [572, 289] width 41 height 19
select select "W"
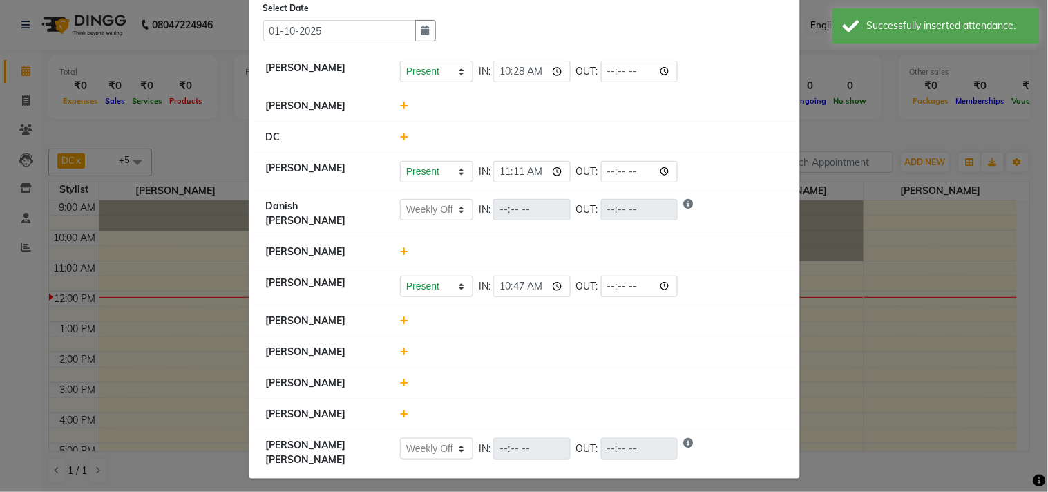
click at [400, 380] on icon at bounding box center [404, 383] width 9 height 10
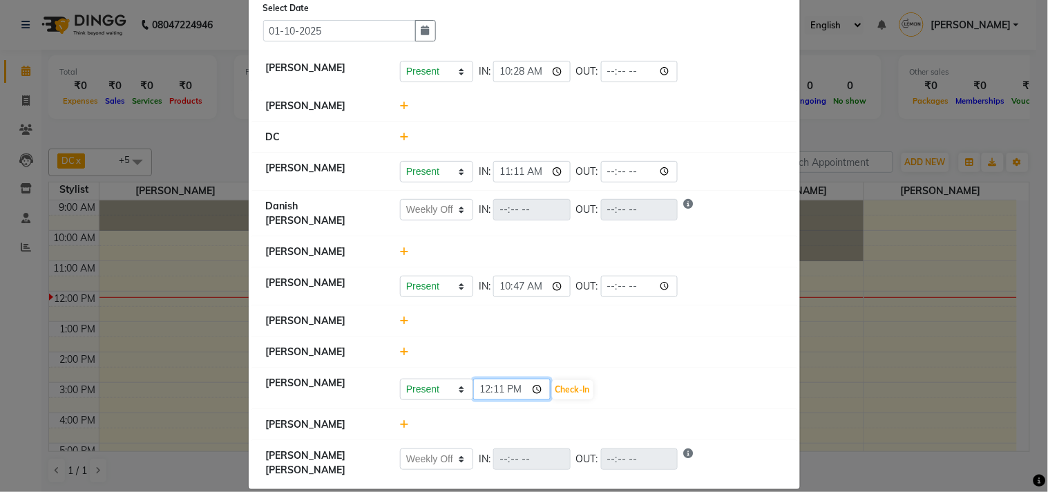
click at [528, 383] on input "12:11" at bounding box center [511, 388] width 77 height 21
type input "10:50"
click at [619, 305] on li "[PERSON_NAME]" at bounding box center [524, 321] width 544 height 32
click at [573, 385] on button "Check-In" at bounding box center [572, 389] width 41 height 19
select select "W"
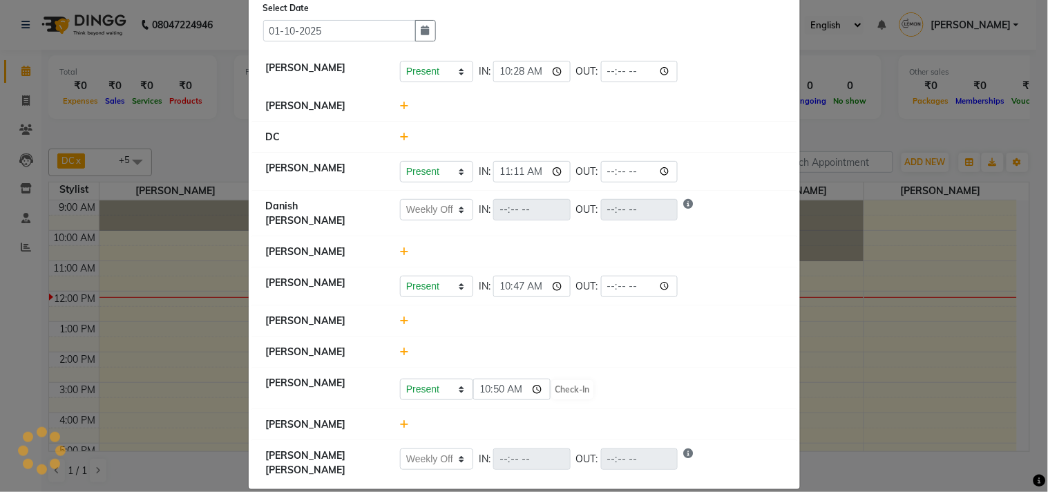
select select "W"
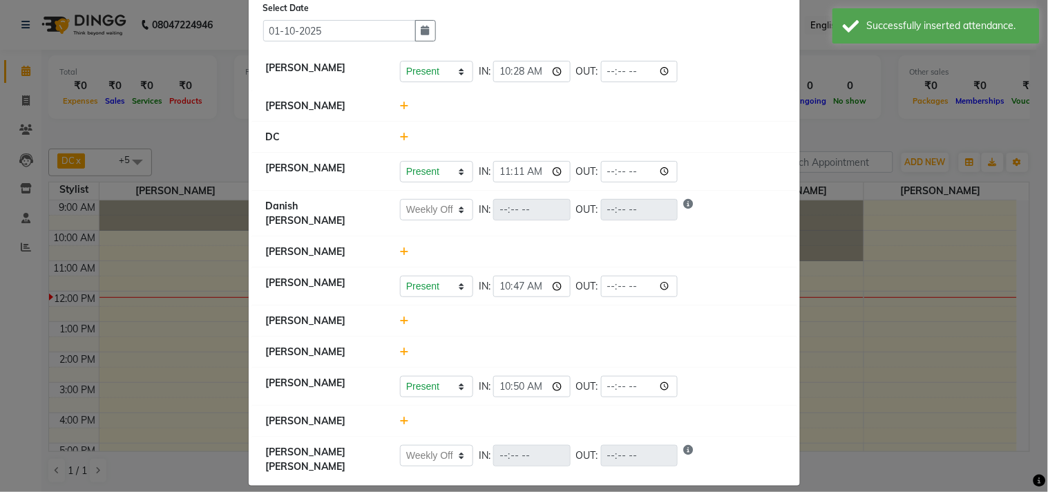
click at [400, 418] on icon at bounding box center [404, 421] width 9 height 10
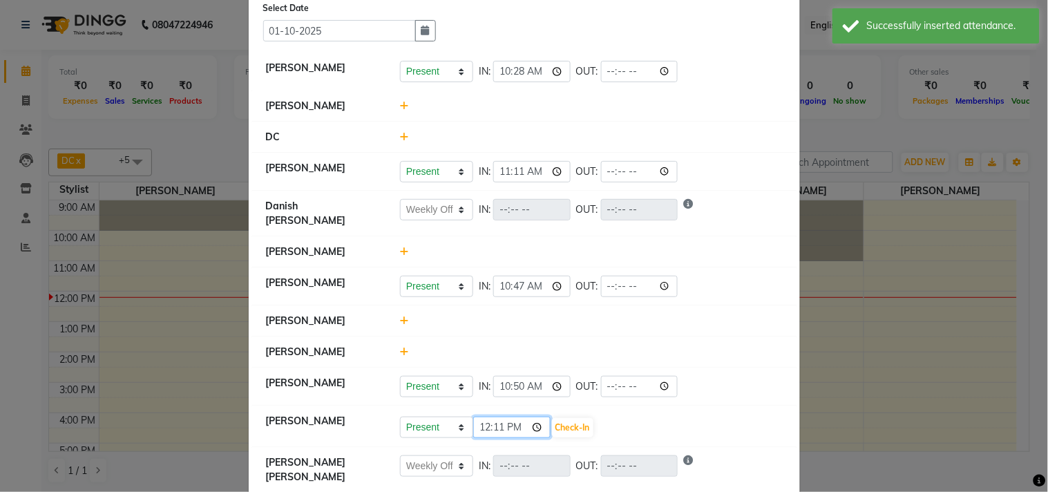
click at [530, 427] on input "12:11" at bounding box center [511, 426] width 77 height 21
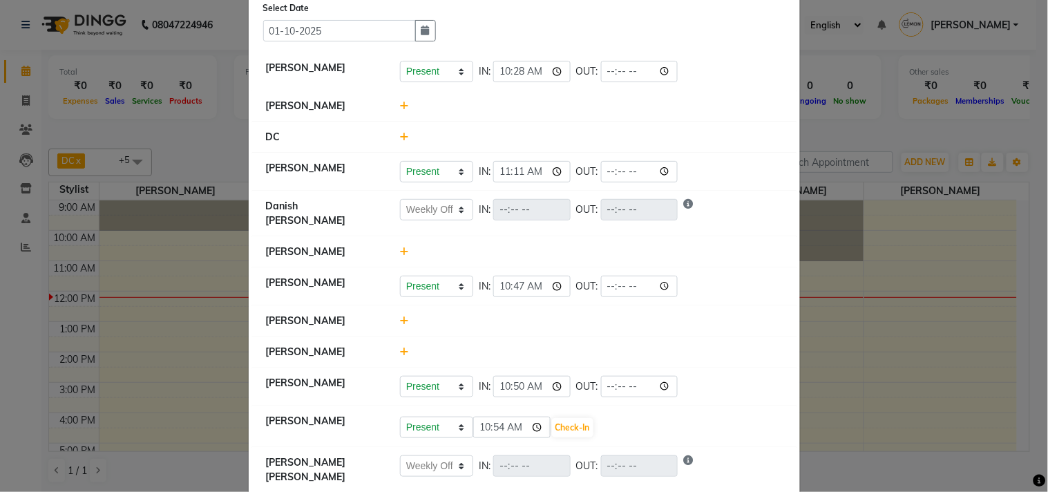
type input "10:54"
click at [659, 329] on li "[PERSON_NAME]" at bounding box center [524, 321] width 544 height 32
click at [568, 425] on button "Check-In" at bounding box center [572, 427] width 41 height 19
select select "W"
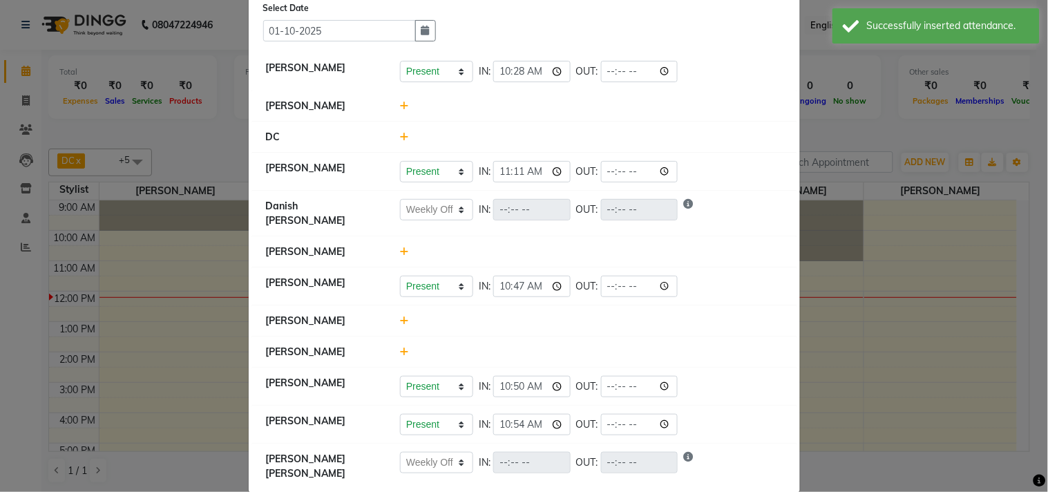
click at [400, 319] on icon at bounding box center [404, 321] width 9 height 10
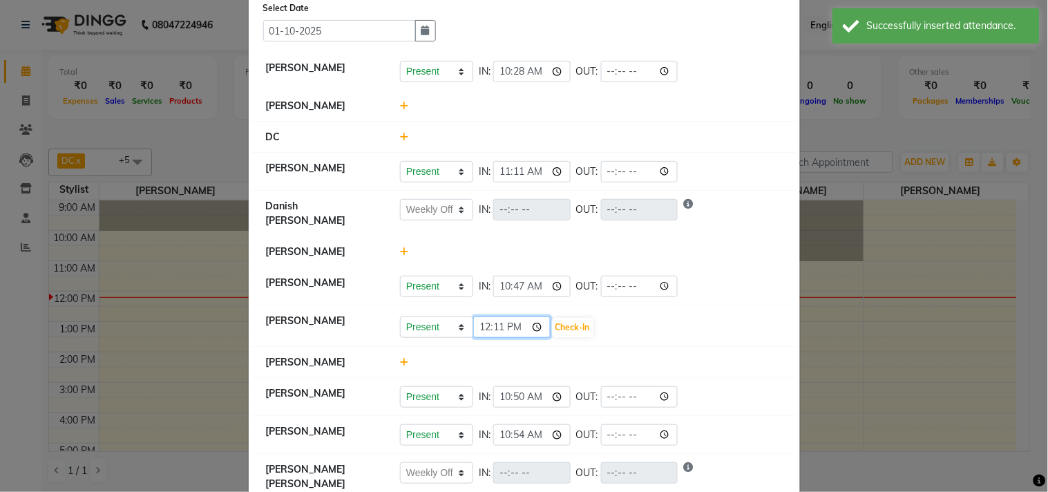
click at [532, 327] on input "12:11" at bounding box center [511, 326] width 77 height 21
type input "11:04"
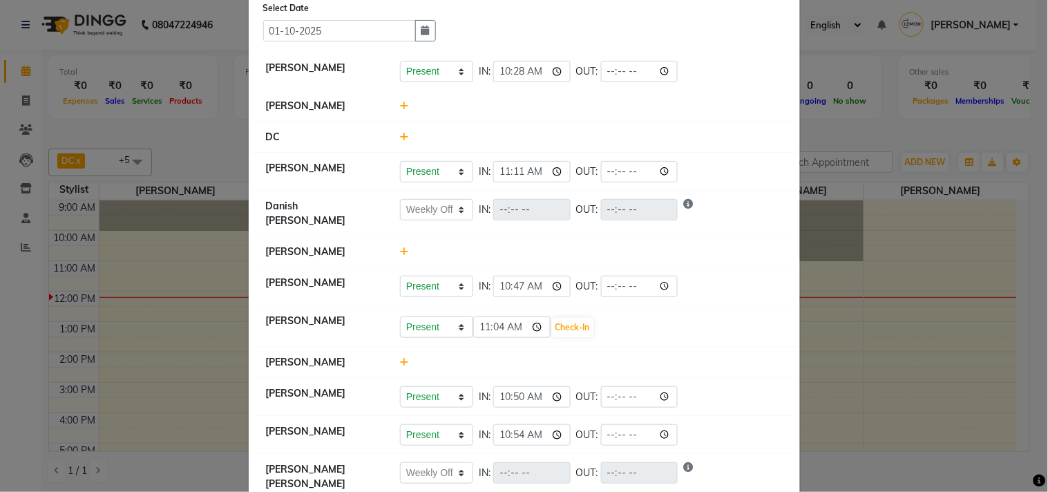
click at [630, 293] on div "Present Absent Late Half Day Weekly Off IN: 10:47 OUT:" at bounding box center [590, 286] width 403 height 21
click at [575, 332] on button "Check-In" at bounding box center [572, 327] width 41 height 19
select select "W"
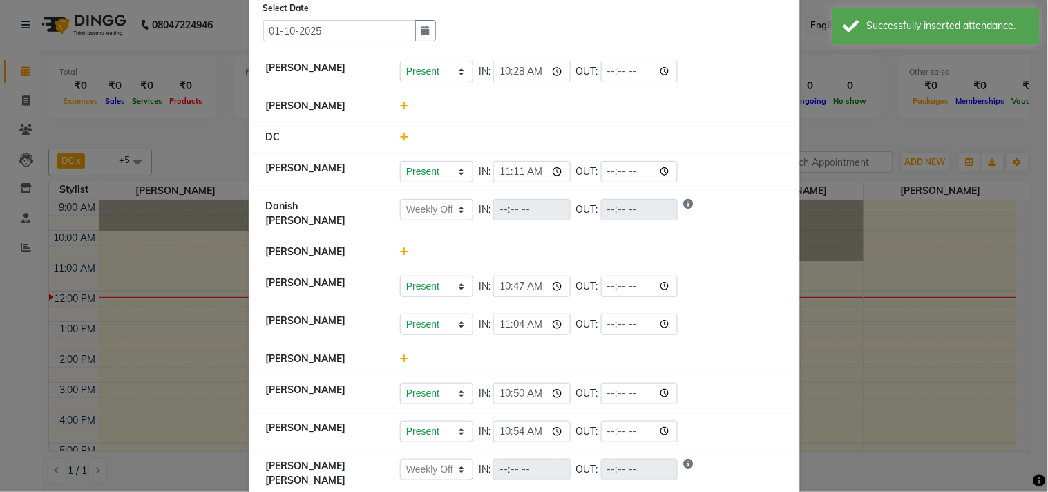
click at [400, 105] on icon at bounding box center [404, 106] width 9 height 10
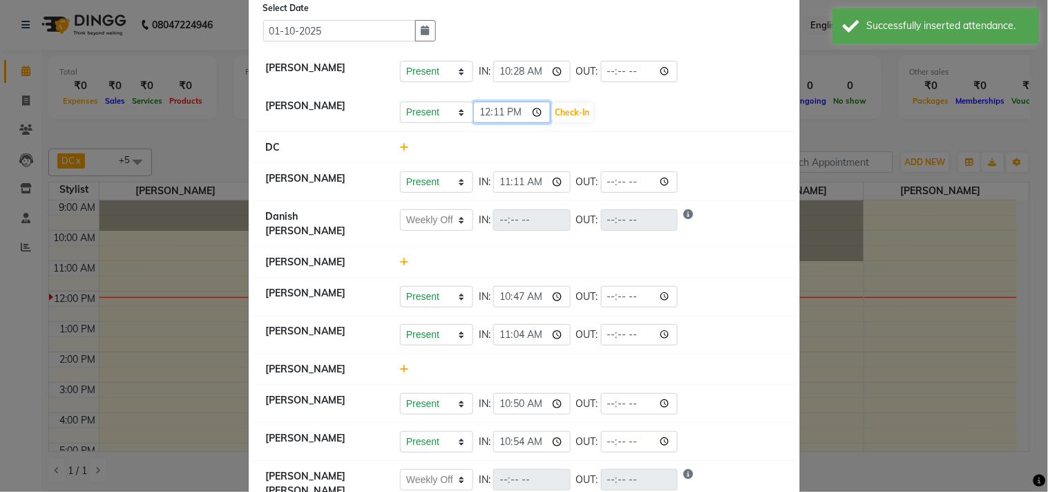
click at [534, 111] on input "12:11" at bounding box center [511, 112] width 77 height 21
type input "11:12"
click at [644, 142] on div at bounding box center [590, 147] width 403 height 15
click at [575, 113] on button "Check-In" at bounding box center [572, 112] width 41 height 19
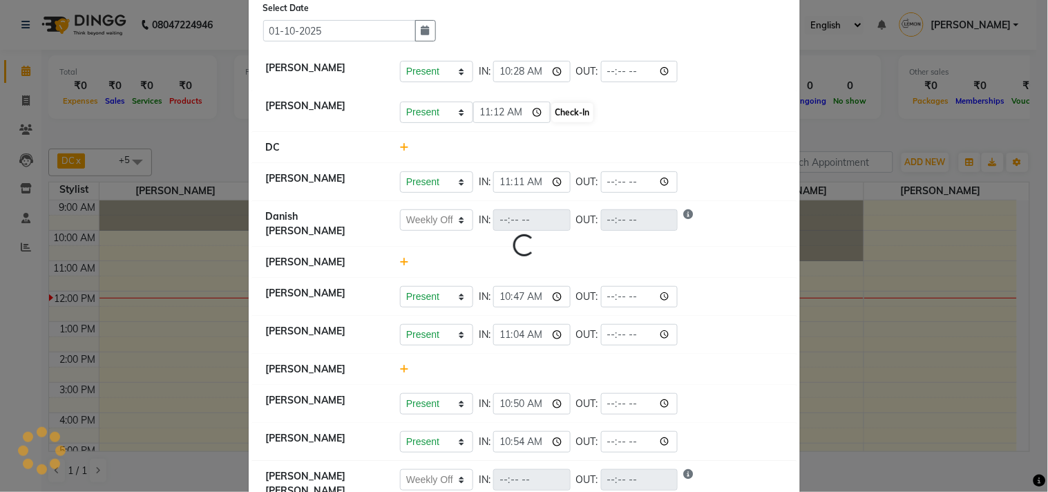
select select "W"
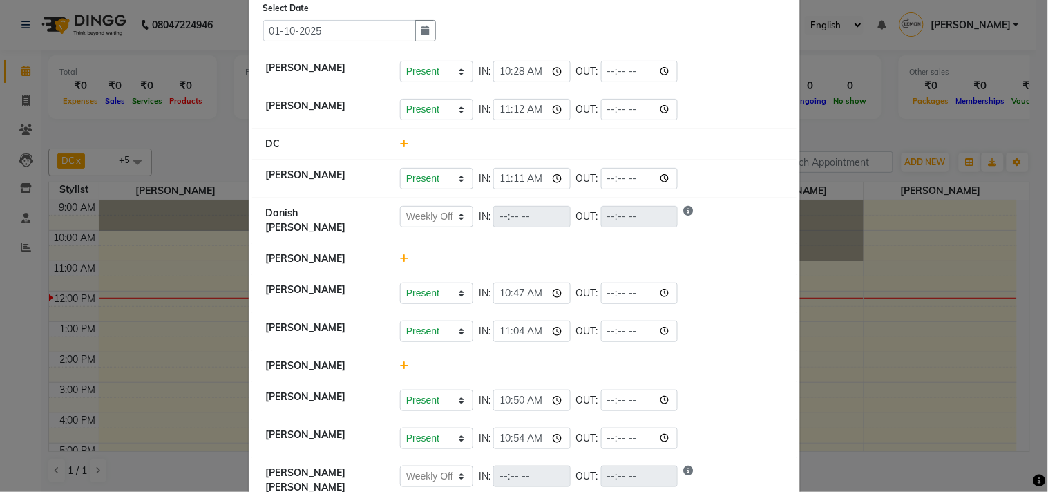
click at [400, 253] on icon at bounding box center [404, 258] width 9 height 10
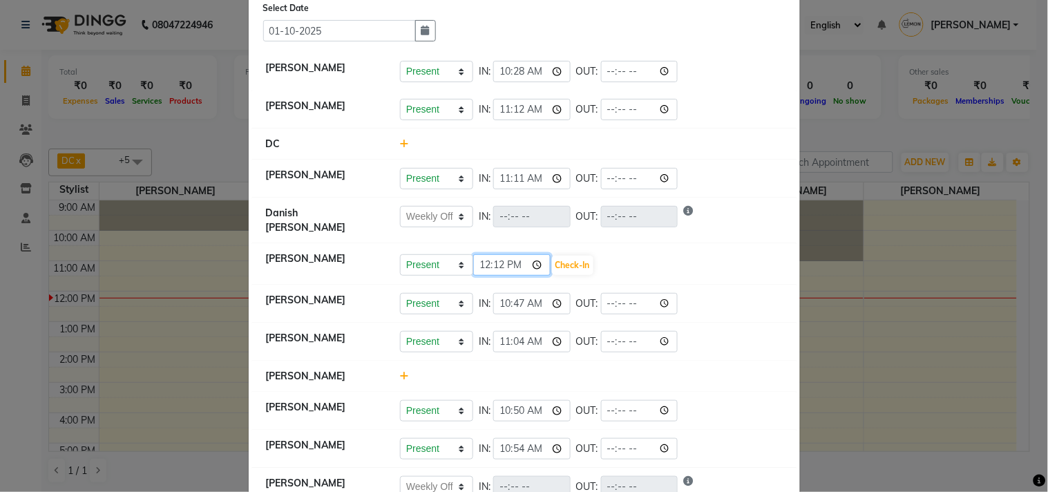
click at [532, 258] on input "12:12" at bounding box center [511, 264] width 77 height 21
type input "09:46"
click at [619, 270] on li "[PERSON_NAME] Present Absent Late Half Day Weekly Off 09:46 Check-In" at bounding box center [524, 264] width 544 height 42
click at [584, 258] on button "Check-In" at bounding box center [572, 265] width 41 height 19
select select "W"
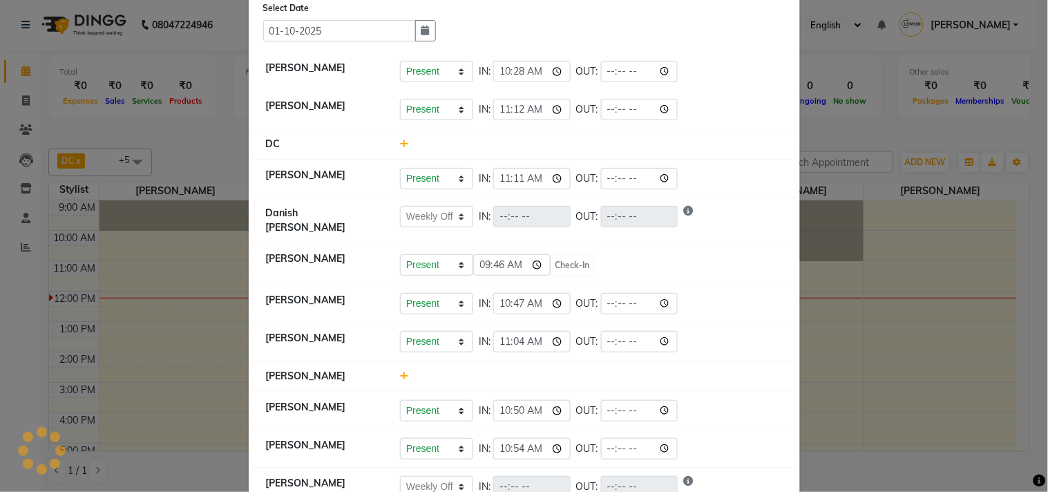
select select "W"
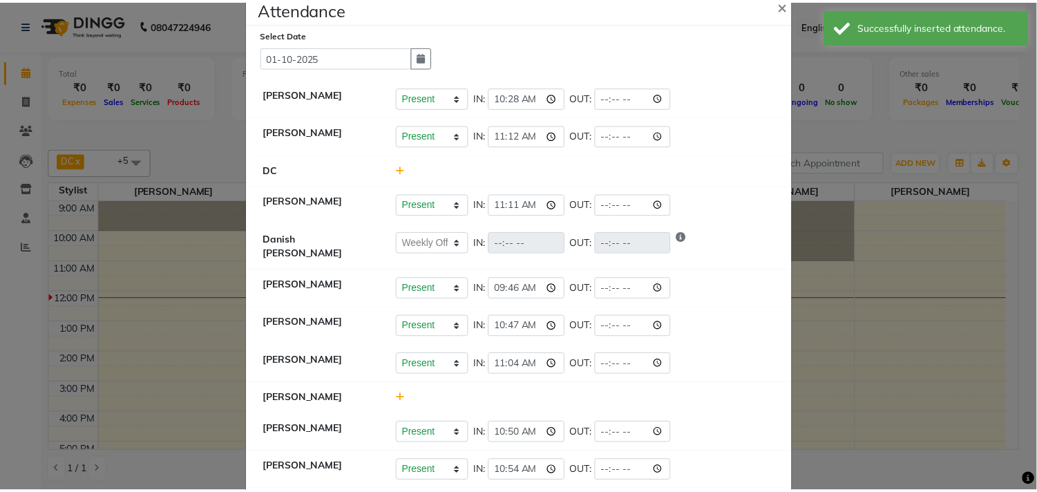
scroll to position [0, 0]
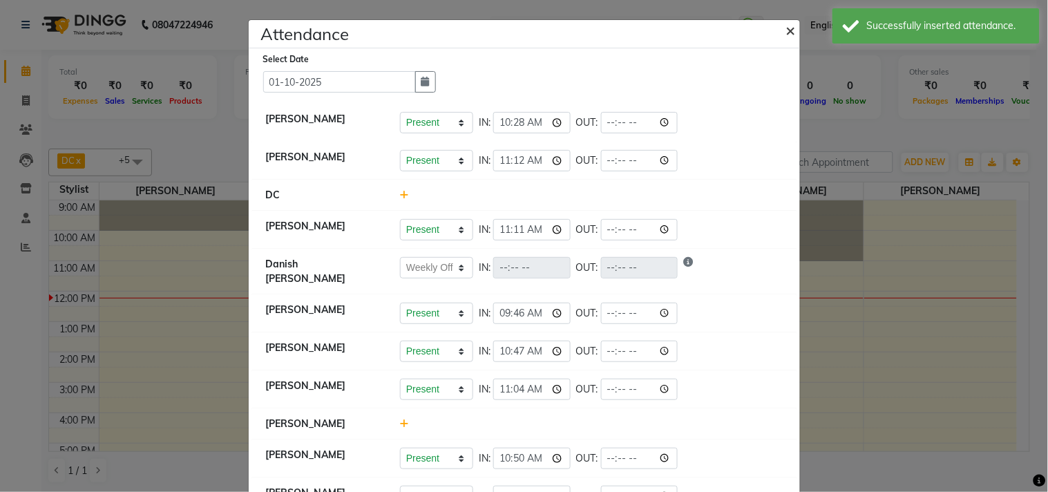
click at [790, 25] on button "×" at bounding box center [792, 29] width 35 height 39
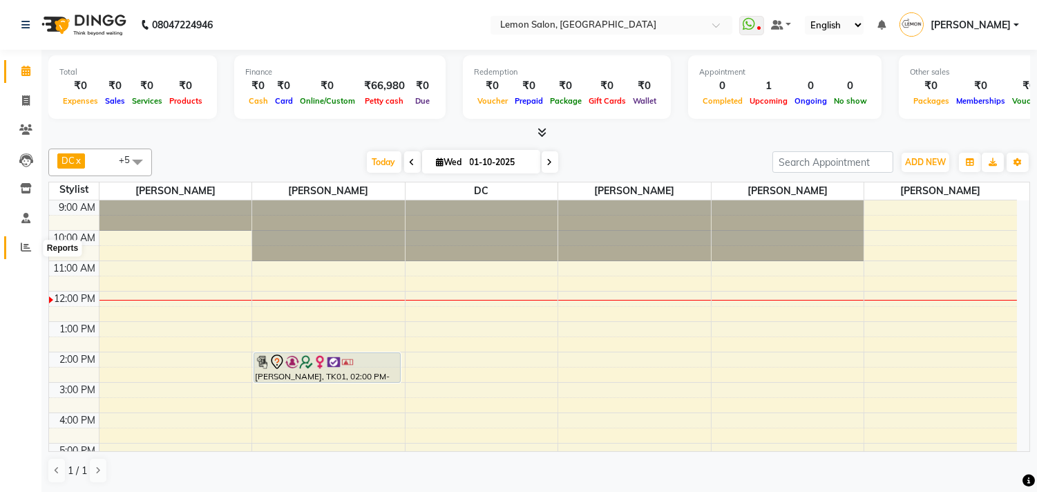
click at [30, 251] on span at bounding box center [26, 248] width 24 height 16
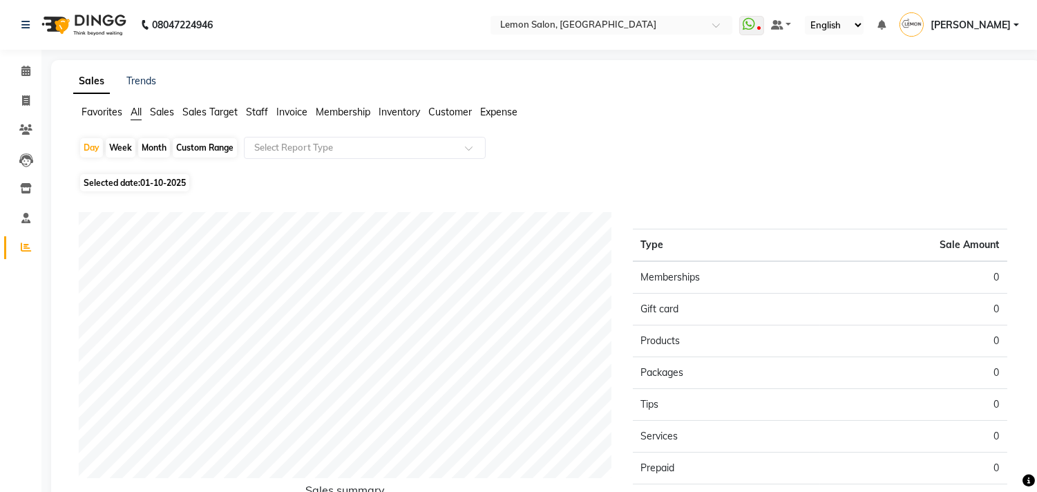
click at [499, 112] on span "Expense" at bounding box center [498, 112] width 37 height 12
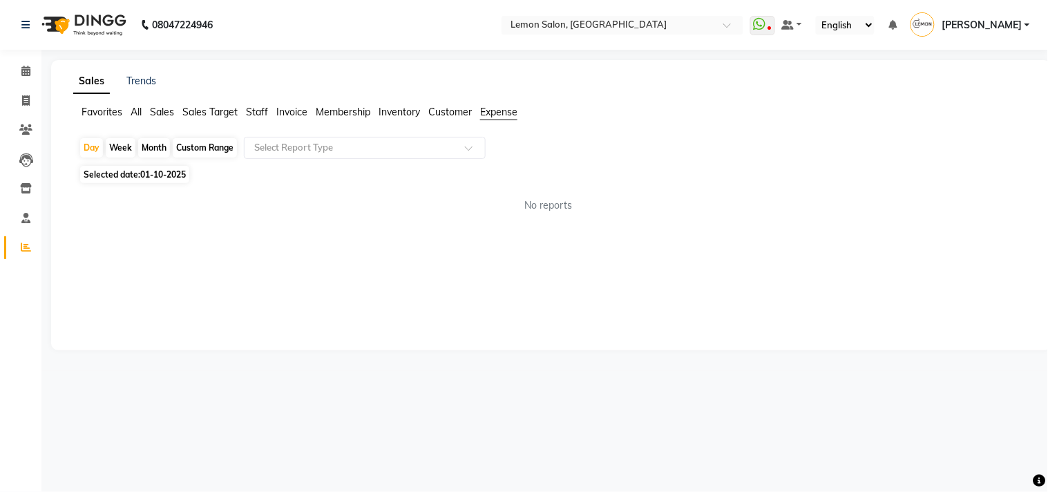
click at [191, 146] on div "Custom Range" at bounding box center [205, 147] width 64 height 19
select select "10"
select select "2025"
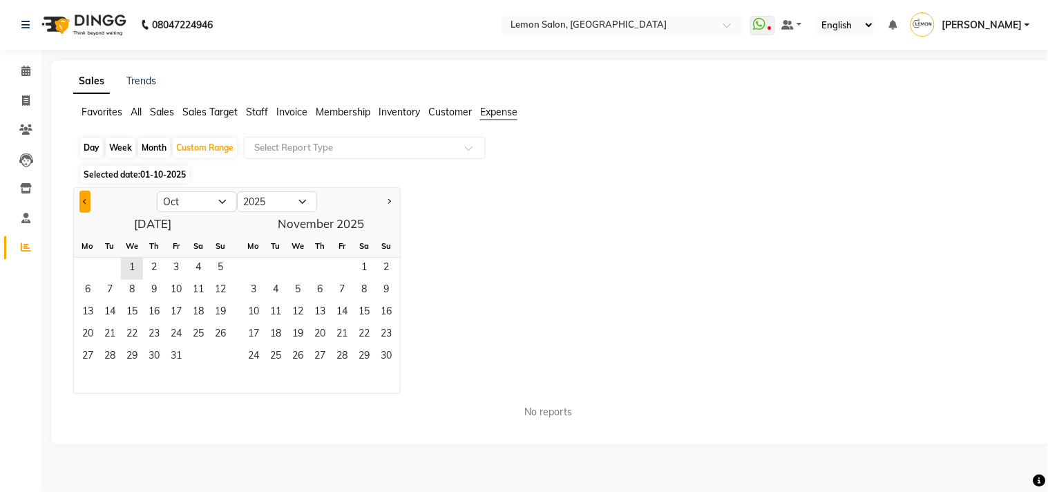
click at [81, 200] on button "Previous month" at bounding box center [84, 202] width 11 height 22
select select "9"
click at [115, 356] on span "30" at bounding box center [110, 357] width 22 height 22
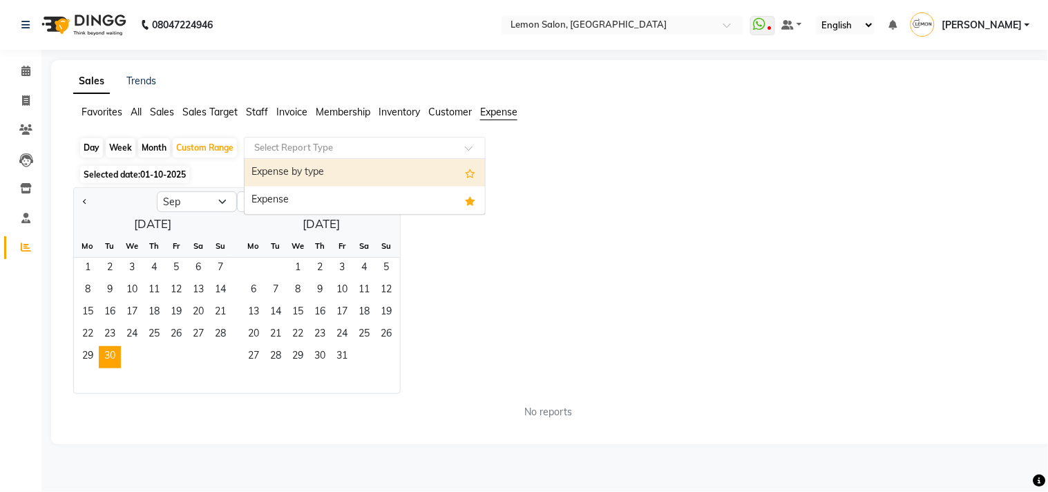
click at [425, 151] on input "text" at bounding box center [350, 148] width 199 height 14
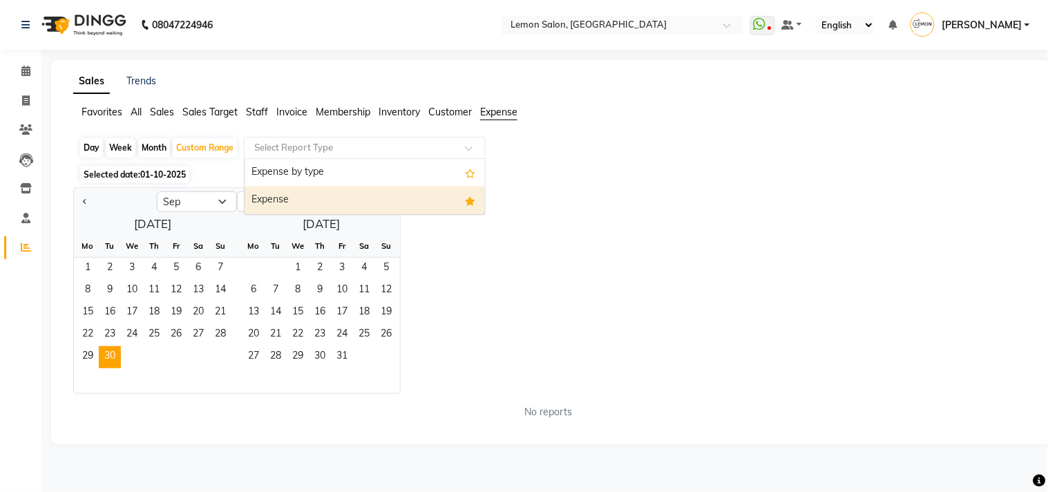
click at [405, 199] on div "Expense" at bounding box center [364, 200] width 240 height 28
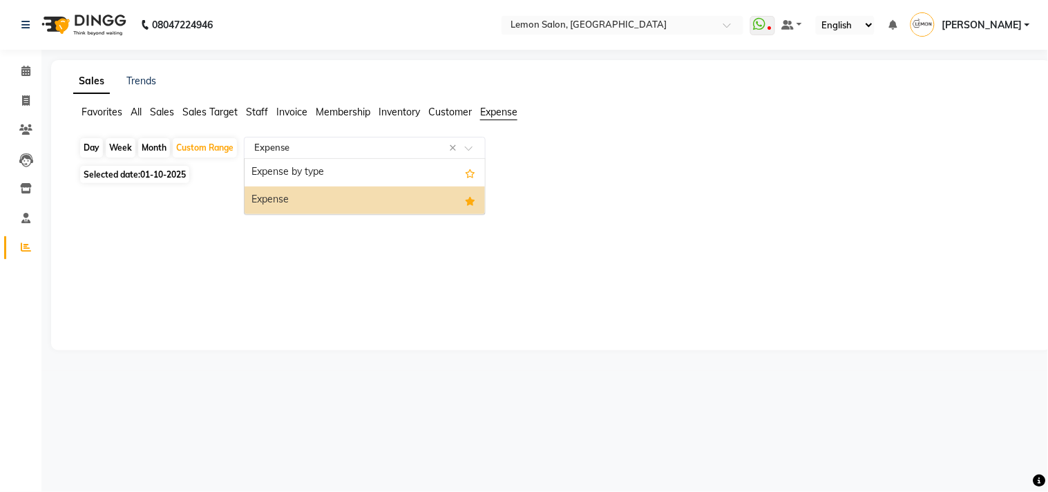
click at [380, 144] on input "text" at bounding box center [350, 148] width 199 height 14
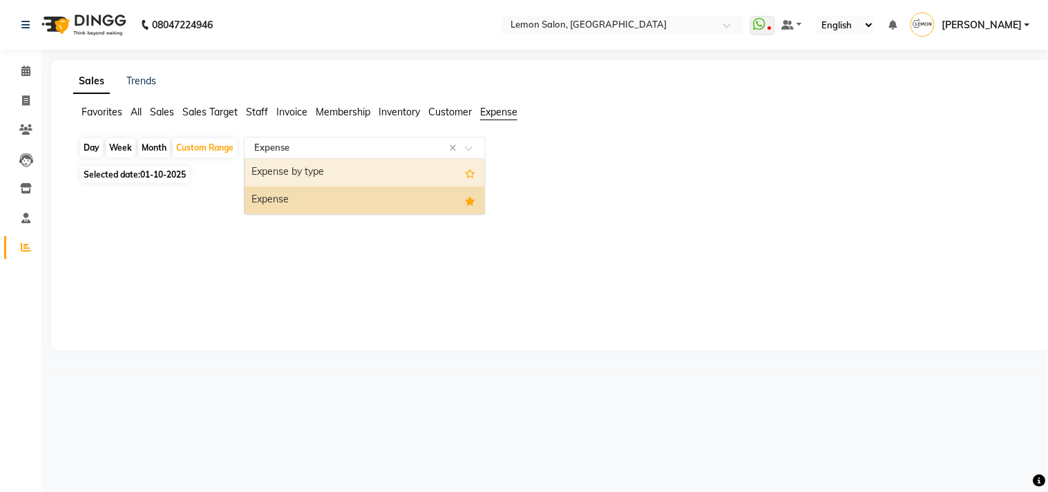
click at [366, 180] on div "Expense by type" at bounding box center [364, 173] width 240 height 28
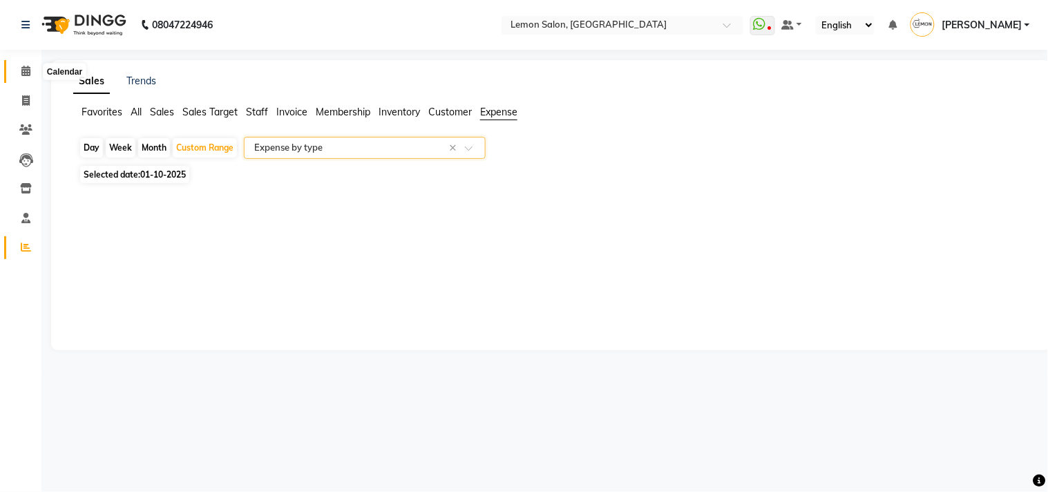
click at [21, 65] on span at bounding box center [26, 72] width 24 height 16
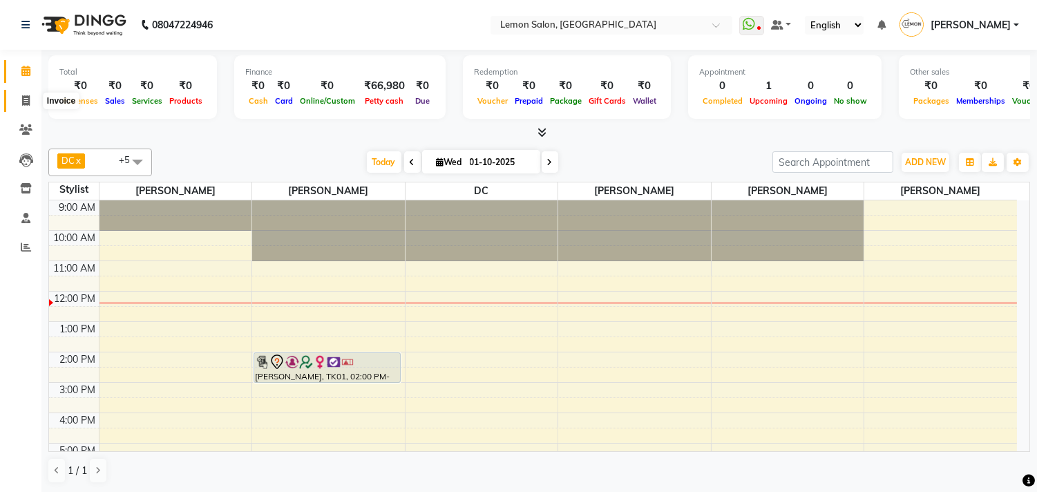
click at [25, 99] on icon at bounding box center [26, 100] width 8 height 10
select select "569"
select select "service"
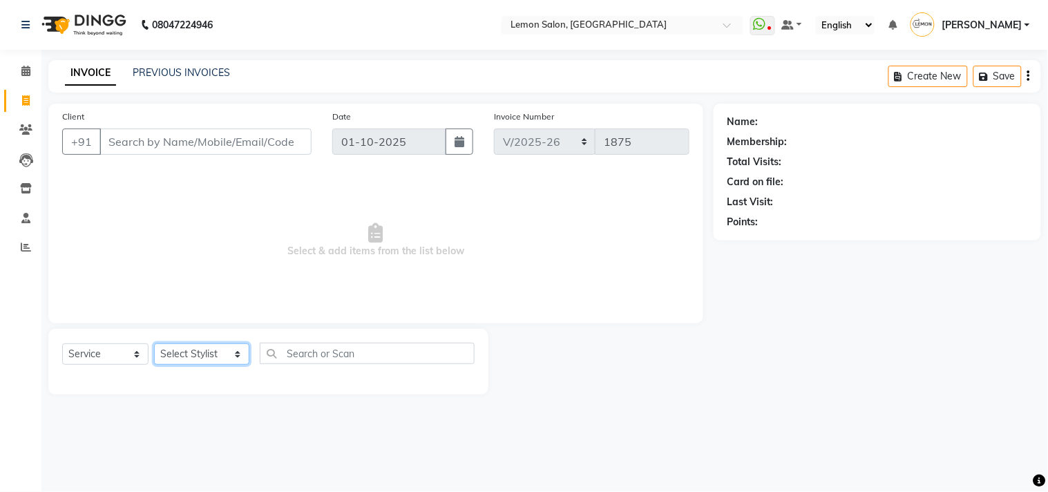
click at [203, 350] on select "Select Stylist Arun Arndive [PERSON_NAME] Danish [PERSON_NAME] [PERSON_NAME] [P…" at bounding box center [201, 353] width 95 height 21
select select "7880"
click at [154, 344] on select "Select Stylist Arun Arndive [PERSON_NAME] Danish [PERSON_NAME] [PERSON_NAME] [P…" at bounding box center [201, 353] width 95 height 21
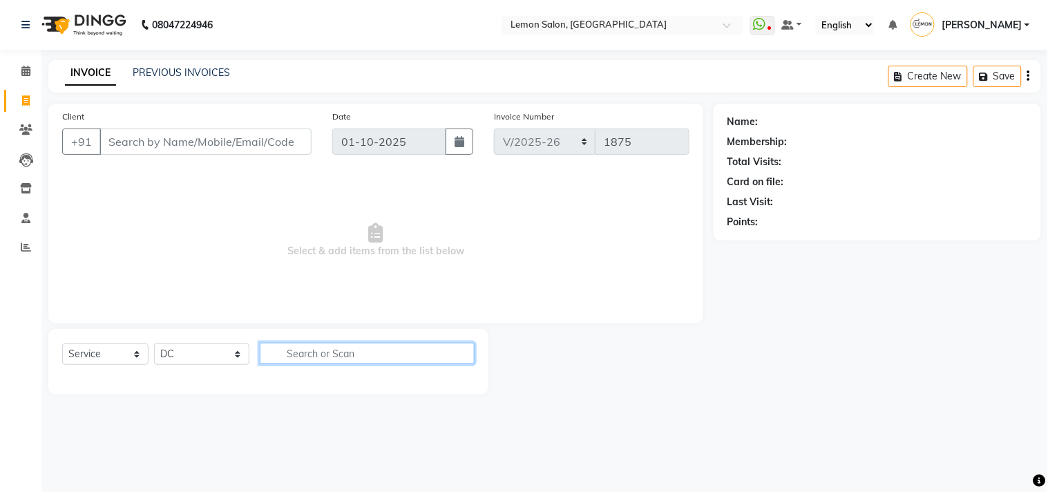
click at [307, 361] on input "text" at bounding box center [367, 353] width 215 height 21
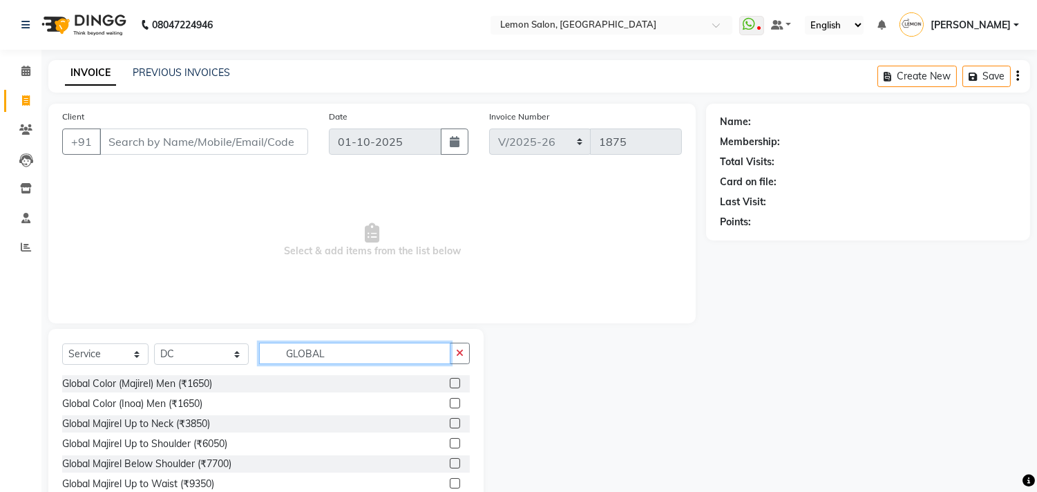
type input "GLOBAL"
click at [31, 66] on span at bounding box center [26, 72] width 24 height 16
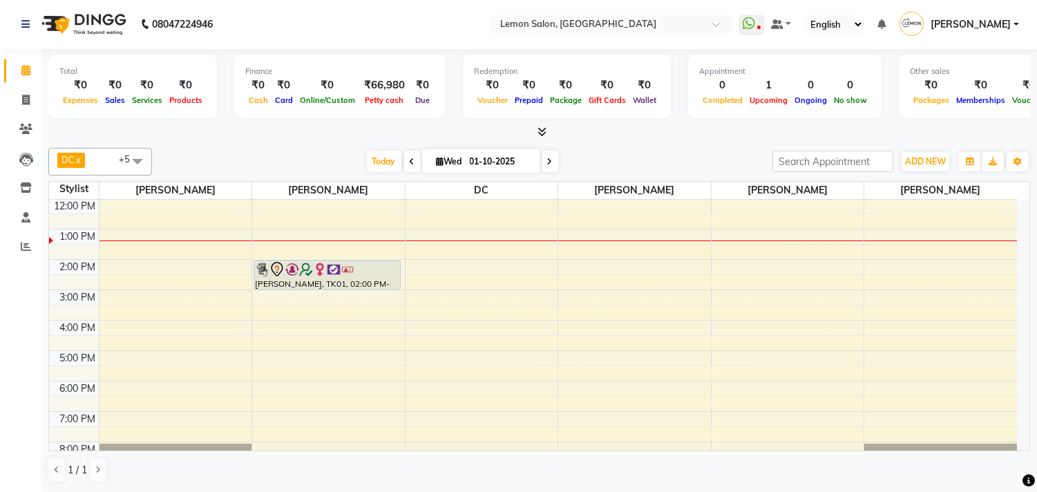
scroll to position [175, 0]
